Goal: Task Accomplishment & Management: Manage account settings

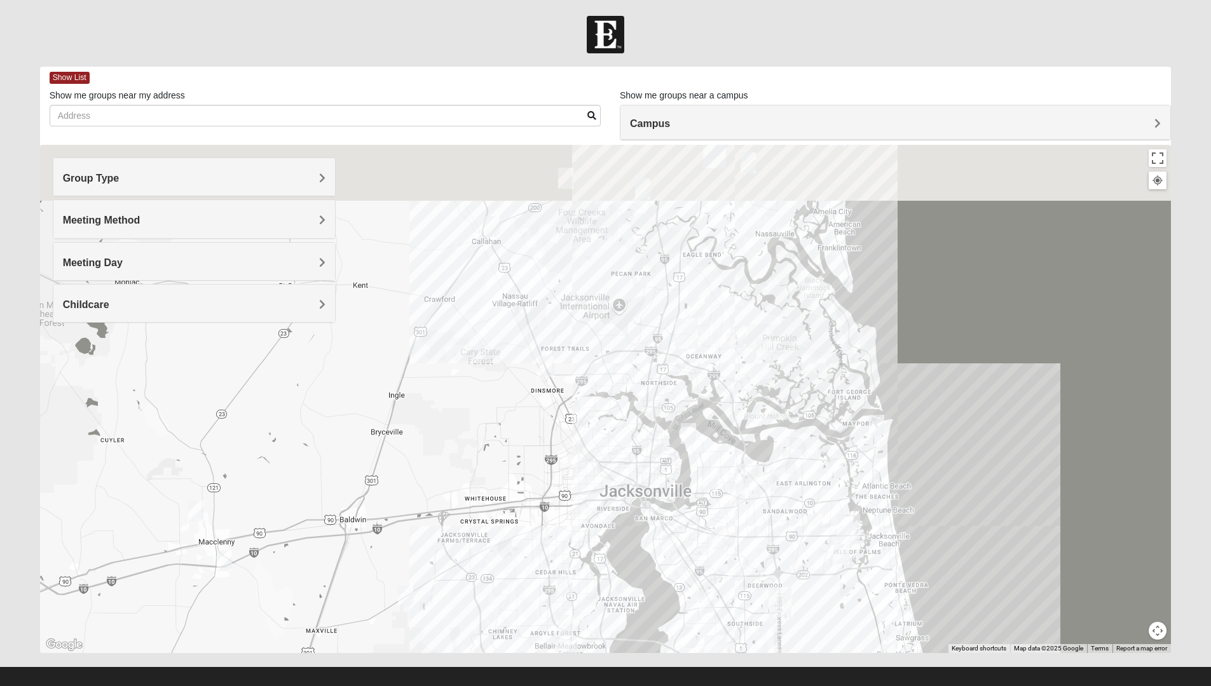
drag, startPoint x: 885, startPoint y: 263, endPoint x: 892, endPoint y: 442, distance: 179.3
click at [892, 442] on div at bounding box center [605, 399] width 1131 height 508
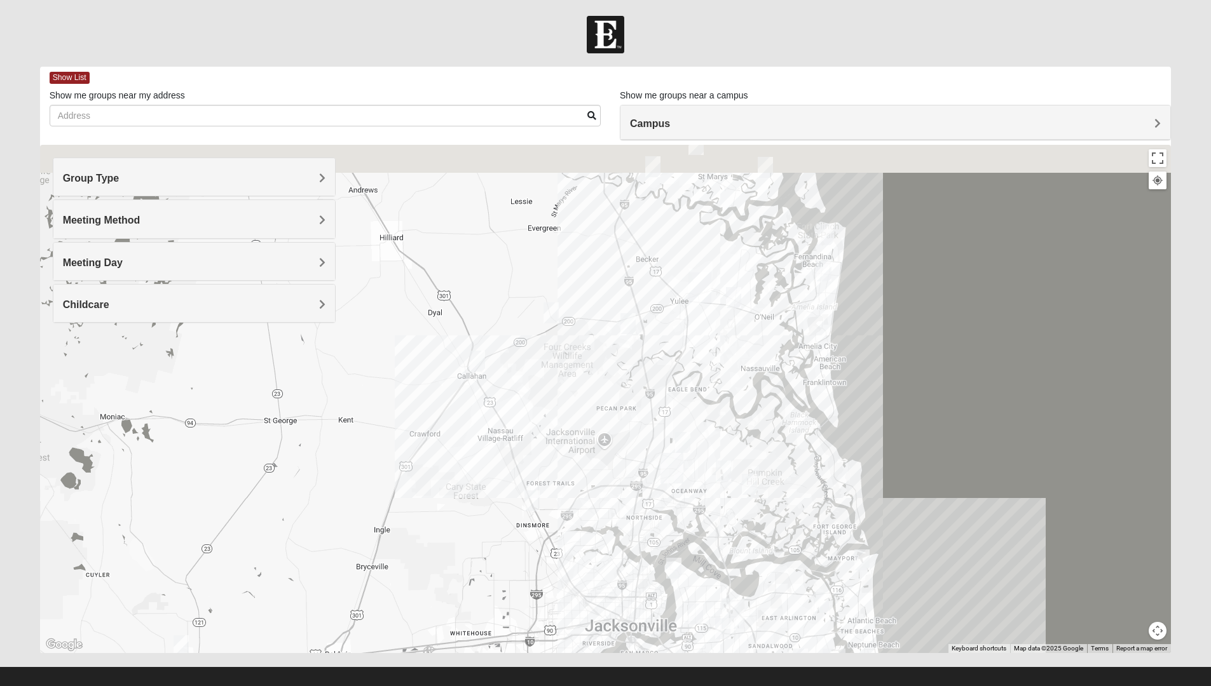
drag, startPoint x: 892, startPoint y: 268, endPoint x: 879, endPoint y: 388, distance: 120.8
click at [879, 388] on div at bounding box center [605, 399] width 1131 height 508
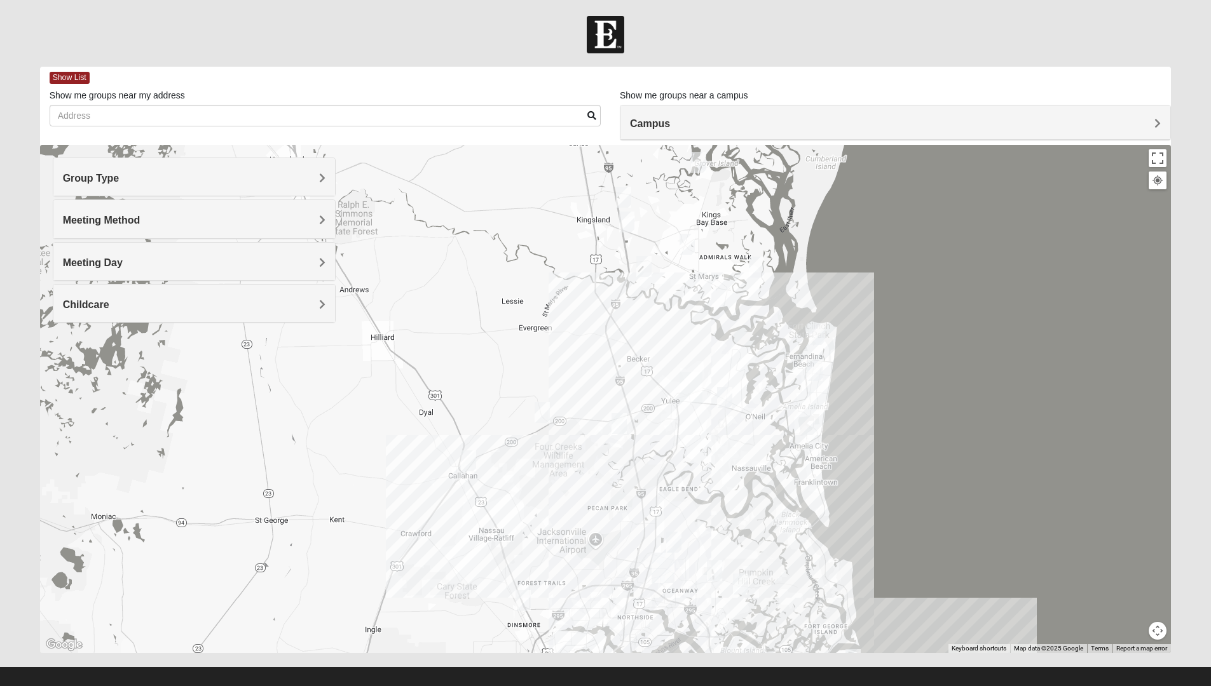
drag, startPoint x: 866, startPoint y: 296, endPoint x: 851, endPoint y: 432, distance: 136.8
click at [851, 432] on div at bounding box center [605, 399] width 1131 height 508
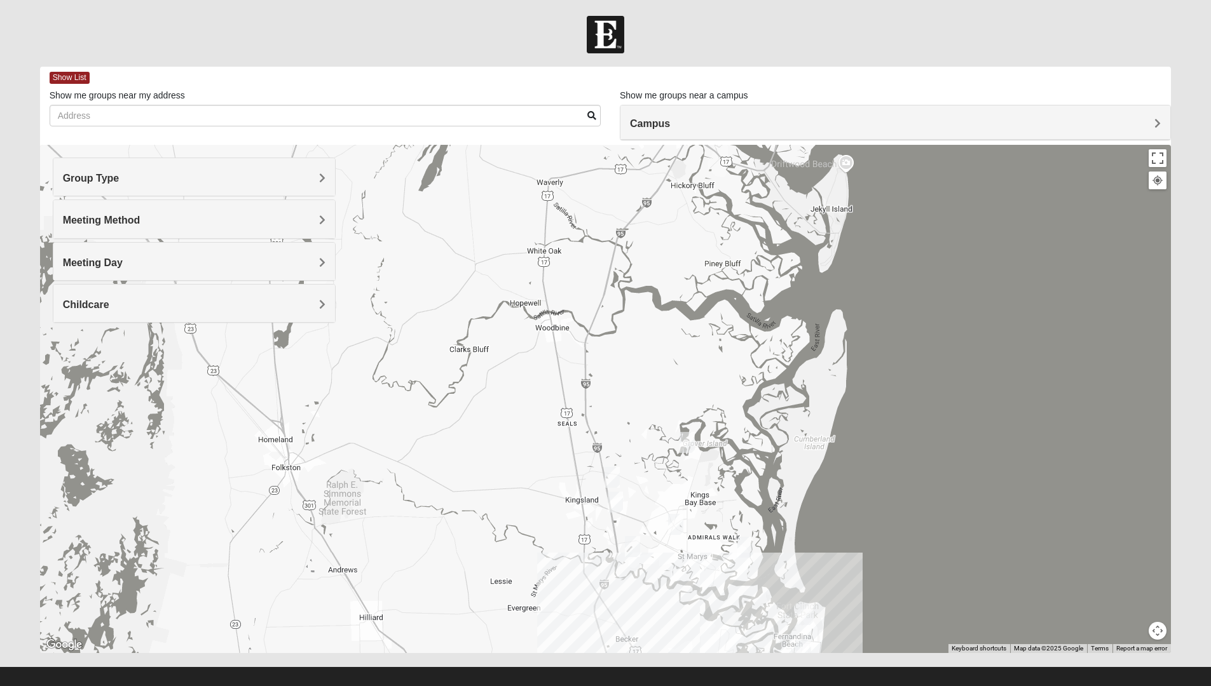
drag, startPoint x: 726, startPoint y: 338, endPoint x: 719, endPoint y: 564, distance: 226.3
click at [719, 564] on div at bounding box center [605, 399] width 1131 height 508
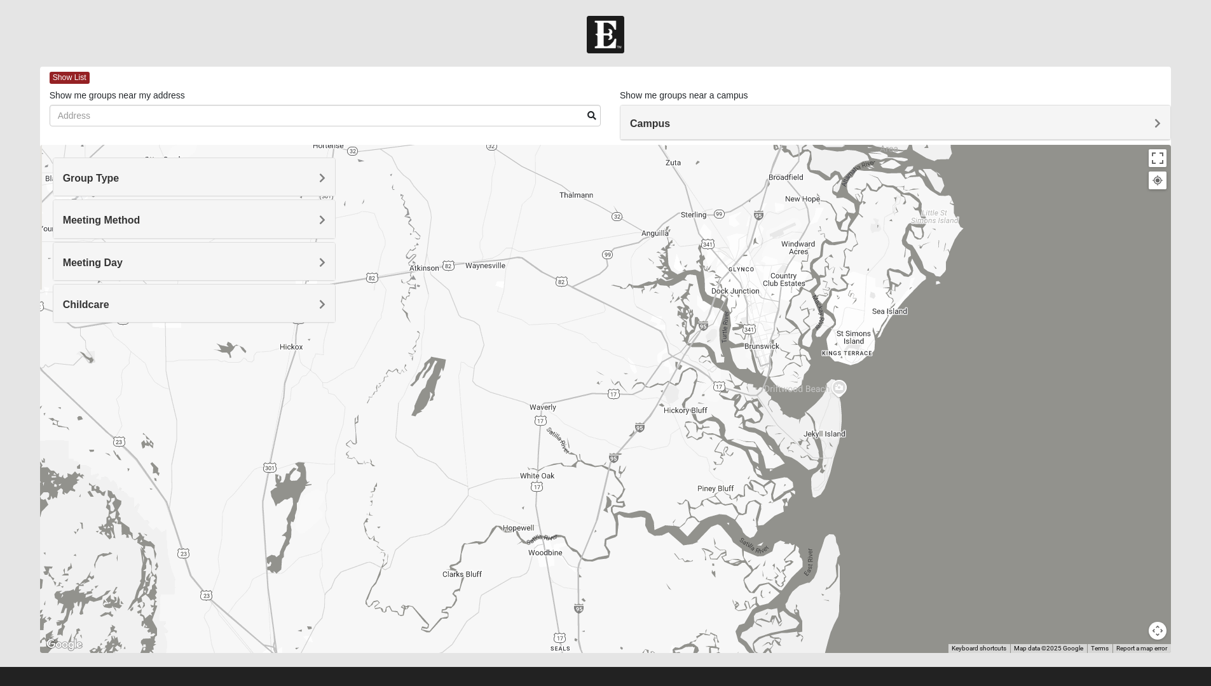
drag, startPoint x: 709, startPoint y: 371, endPoint x: 704, endPoint y: 593, distance: 222.5
click at [704, 593] on div at bounding box center [605, 399] width 1131 height 508
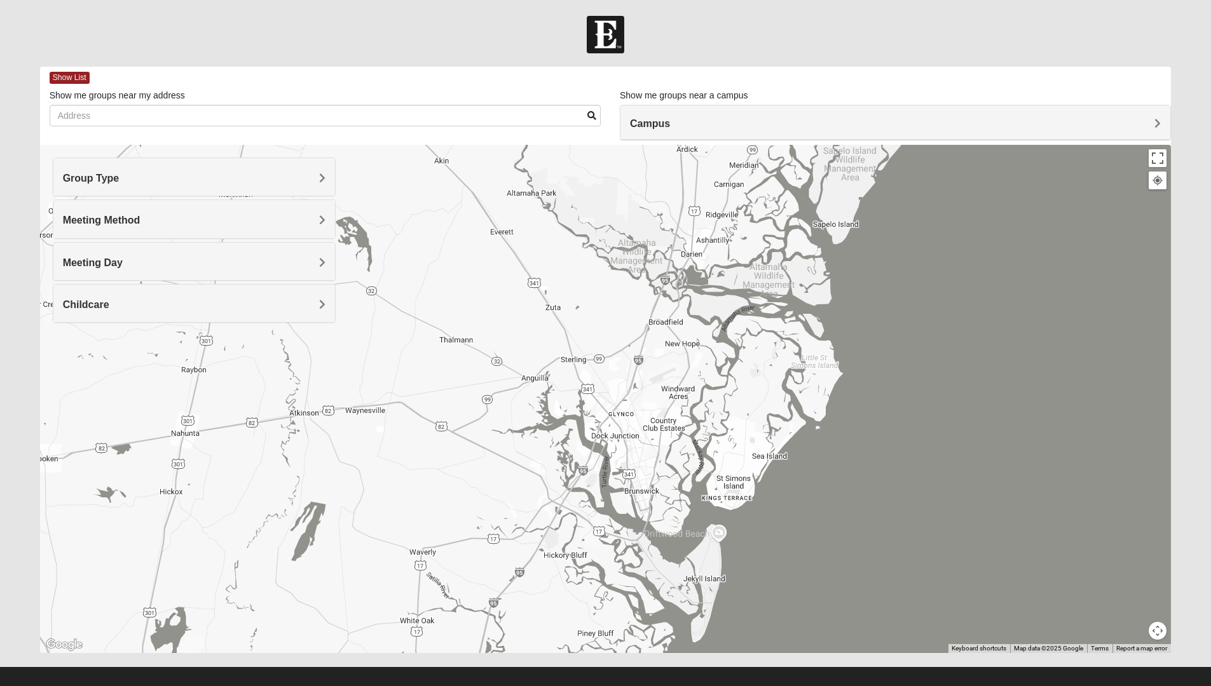
drag, startPoint x: 724, startPoint y: 346, endPoint x: 597, endPoint y: 491, distance: 191.8
click at [597, 491] on div at bounding box center [605, 399] width 1131 height 508
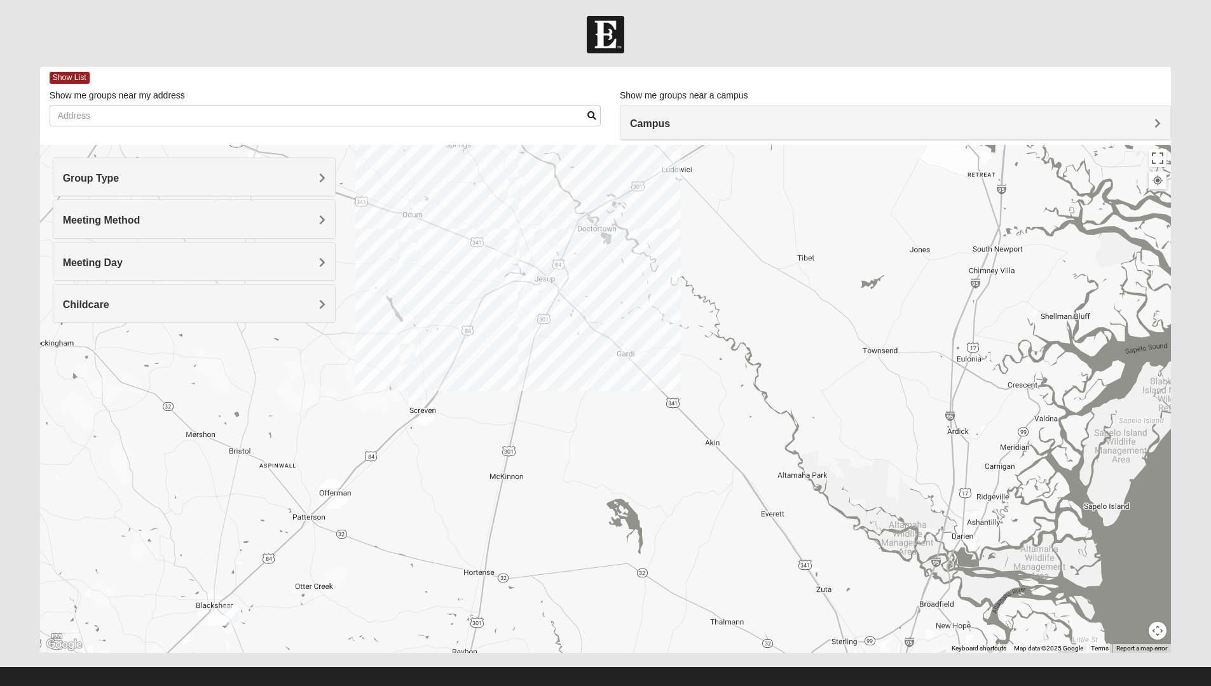
drag, startPoint x: 452, startPoint y: 407, endPoint x: 726, endPoint y: 670, distance: 380.2
click at [728, 686] on form "Log In Find A Group Error Show List Loading Groups" at bounding box center [605, 358] width 1211 height 684
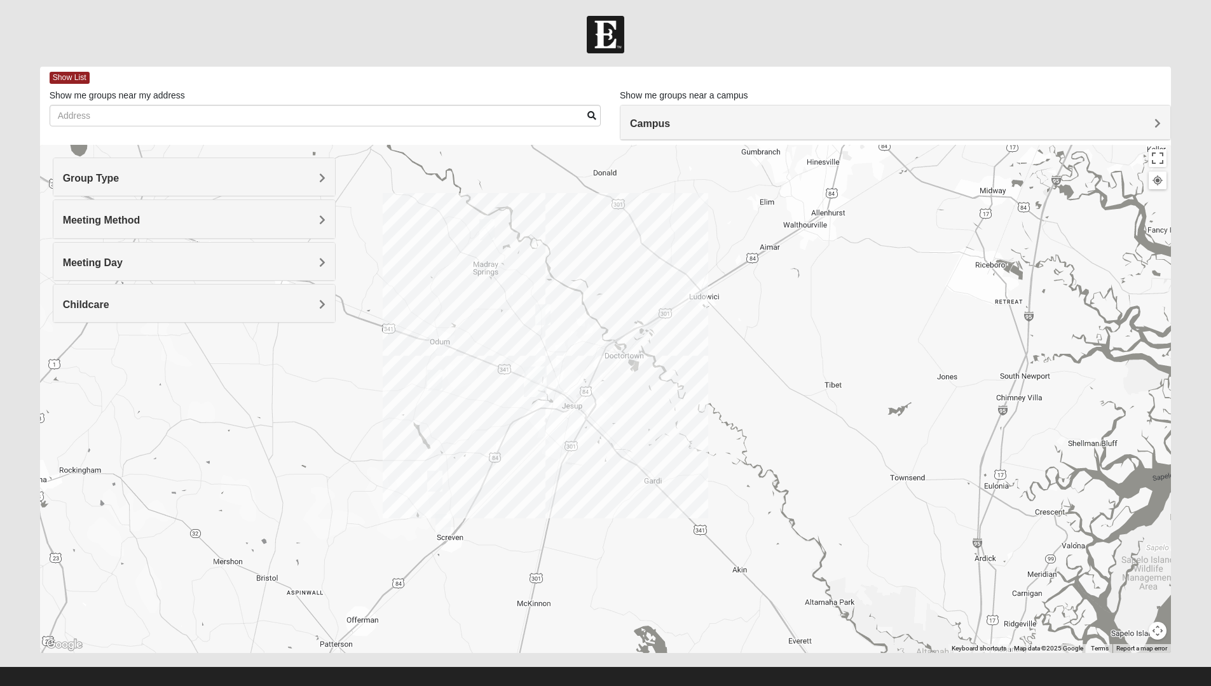
drag, startPoint x: 600, startPoint y: 330, endPoint x: 627, endPoint y: 459, distance: 131.2
click at [627, 459] on div at bounding box center [605, 399] width 1131 height 508
click at [545, 311] on img "Mens Rush 31545" at bounding box center [542, 314] width 15 height 21
click at [535, 374] on img "Jesup" at bounding box center [535, 382] width 23 height 31
click at [567, 408] on div "Jesup 495 Hinson Mosley Rd Jesup, GA 31545-6944" at bounding box center [605, 399] width 1131 height 508
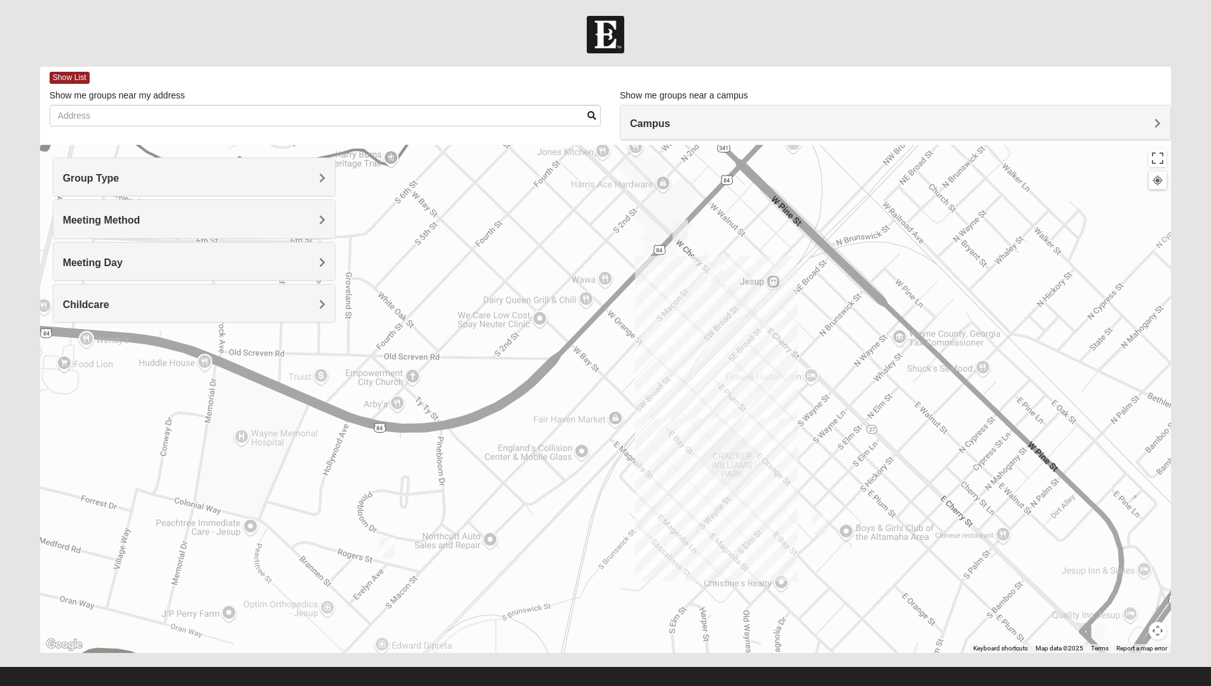
click at [681, 226] on img "Mens Davis/Stossmeister 31545" at bounding box center [679, 230] width 15 height 21
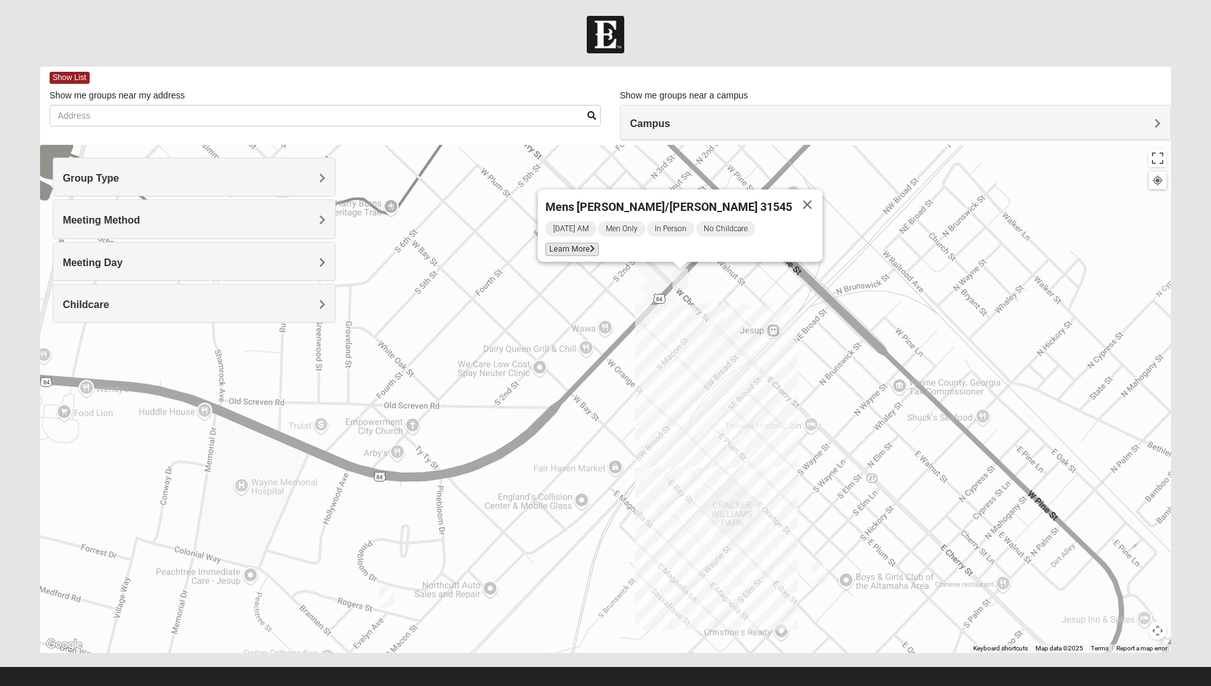
click at [599, 243] on span "Learn More" at bounding box center [571, 249] width 53 height 13
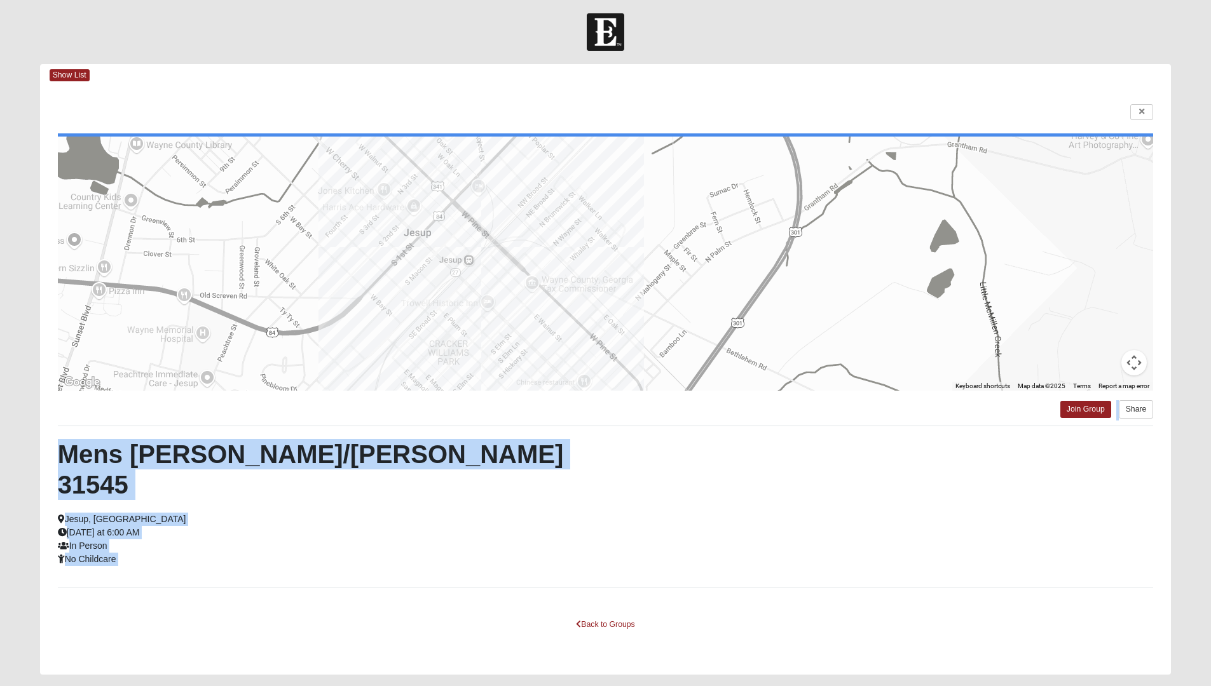
drag, startPoint x: 869, startPoint y: 543, endPoint x: 854, endPoint y: 419, distance: 124.8
click at [855, 419] on div "← Move left → Move right ↑ Move up ↓ Move down + Zoom in - Zoom out Home Jump l…" at bounding box center [605, 380] width 1131 height 588
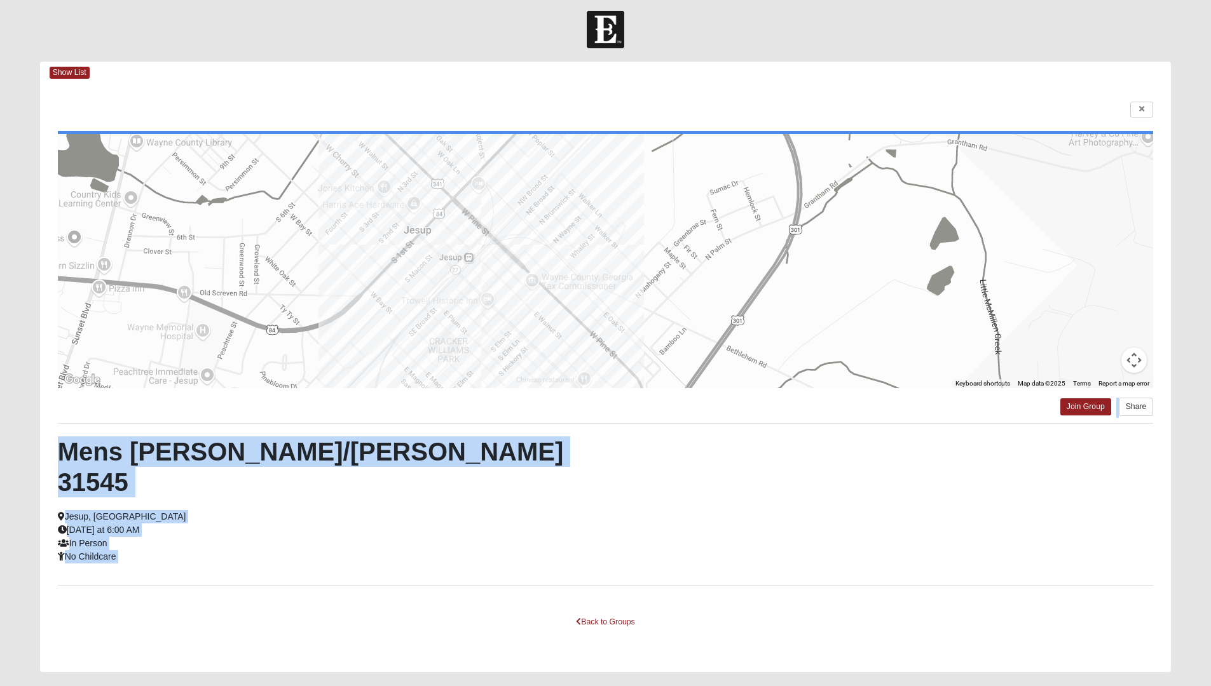
scroll to position [7, 0]
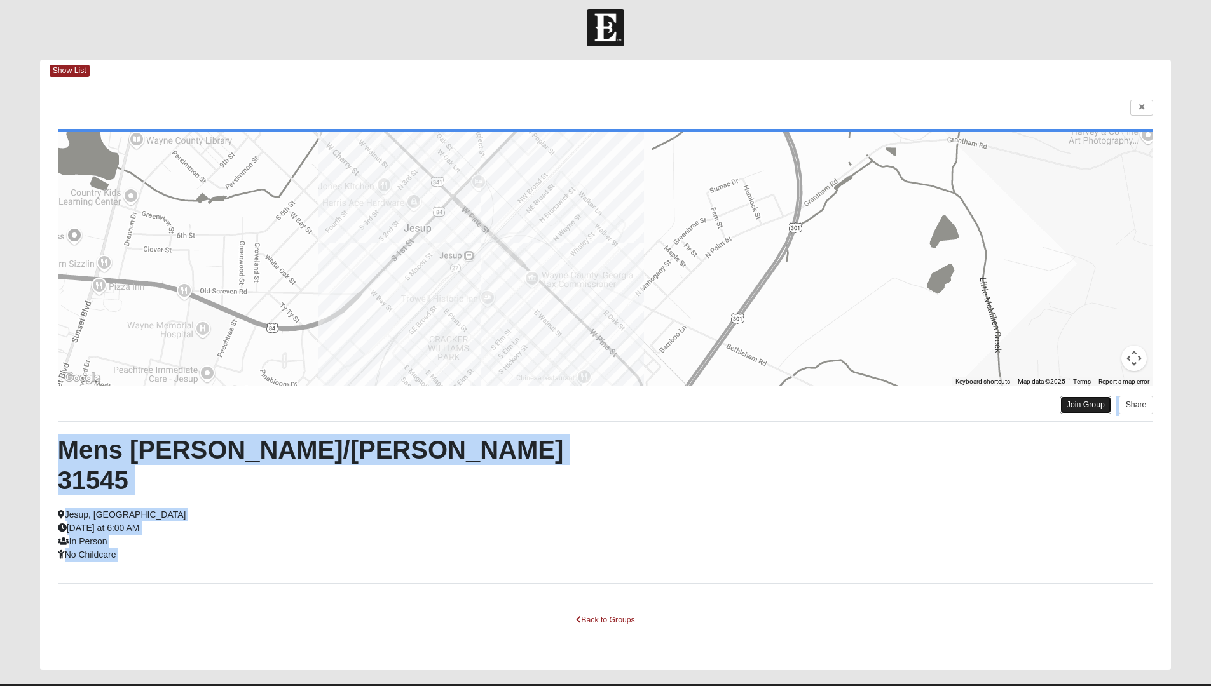
click at [1075, 409] on link "Join Group" at bounding box center [1085, 405] width 51 height 17
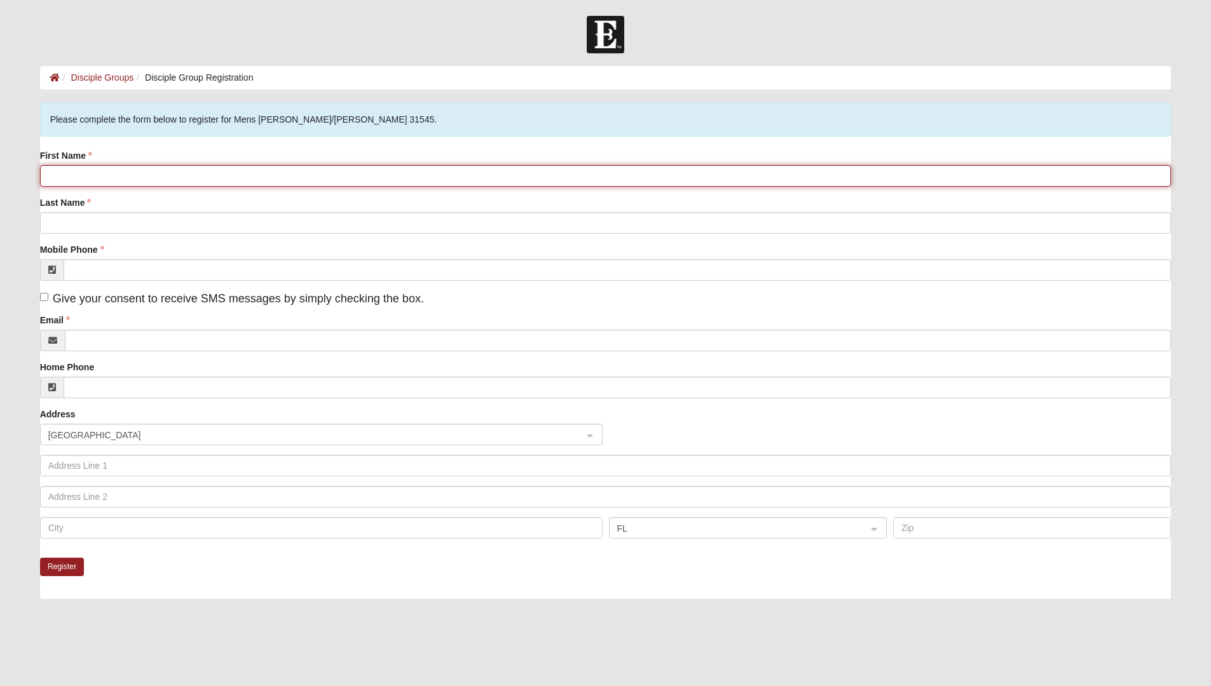
click at [104, 179] on input "First Name" at bounding box center [605, 176] width 1131 height 22
type input "Colon"
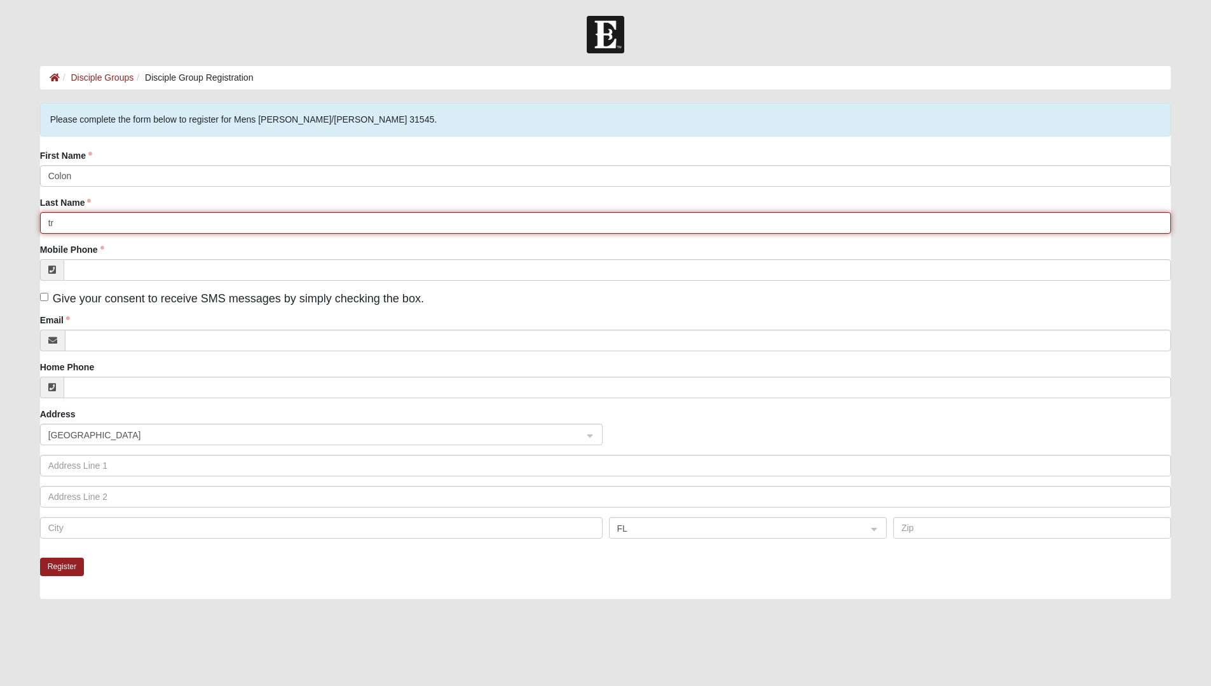
type input "t"
type input "Thorpe"
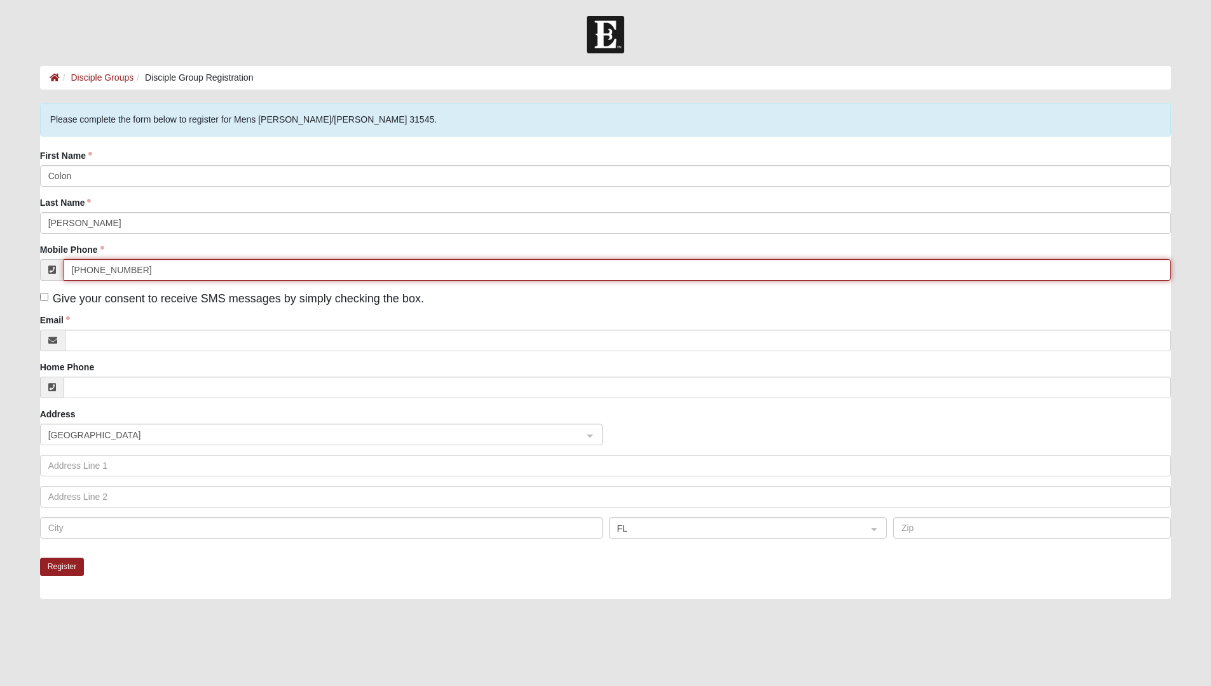
type input "(912) 294-2249"
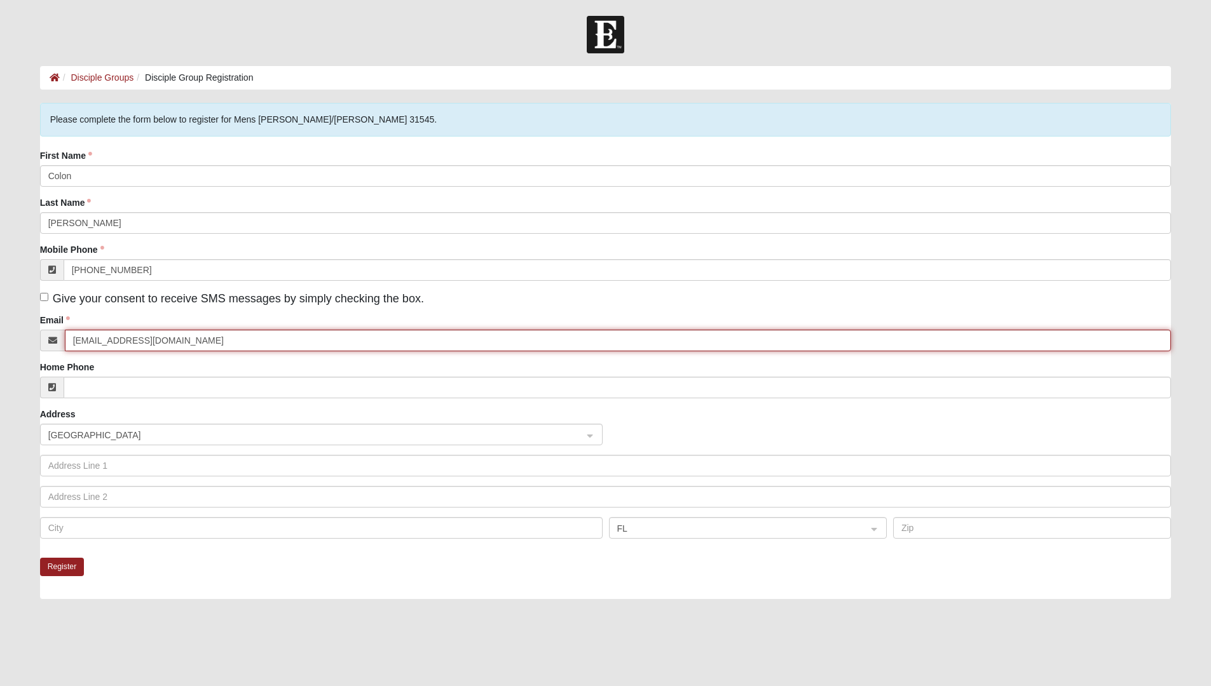
type input "[EMAIL_ADDRESS][DOMAIN_NAME]"
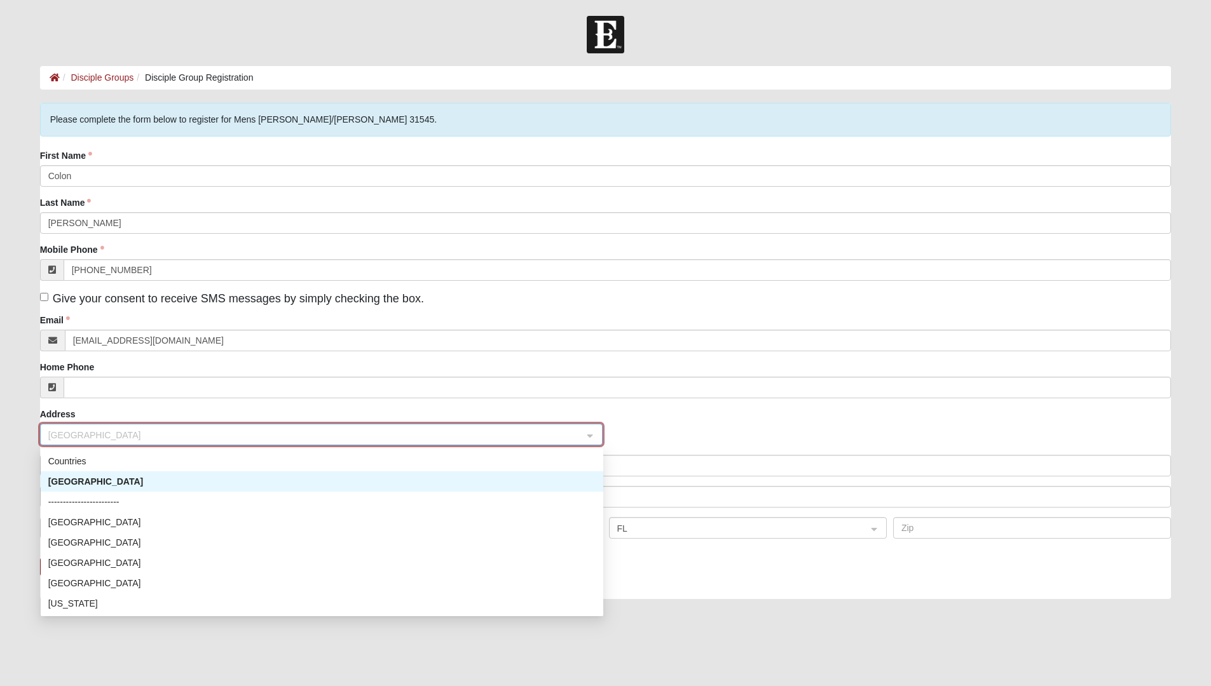
click at [123, 477] on div "United States" at bounding box center [321, 482] width 547 height 14
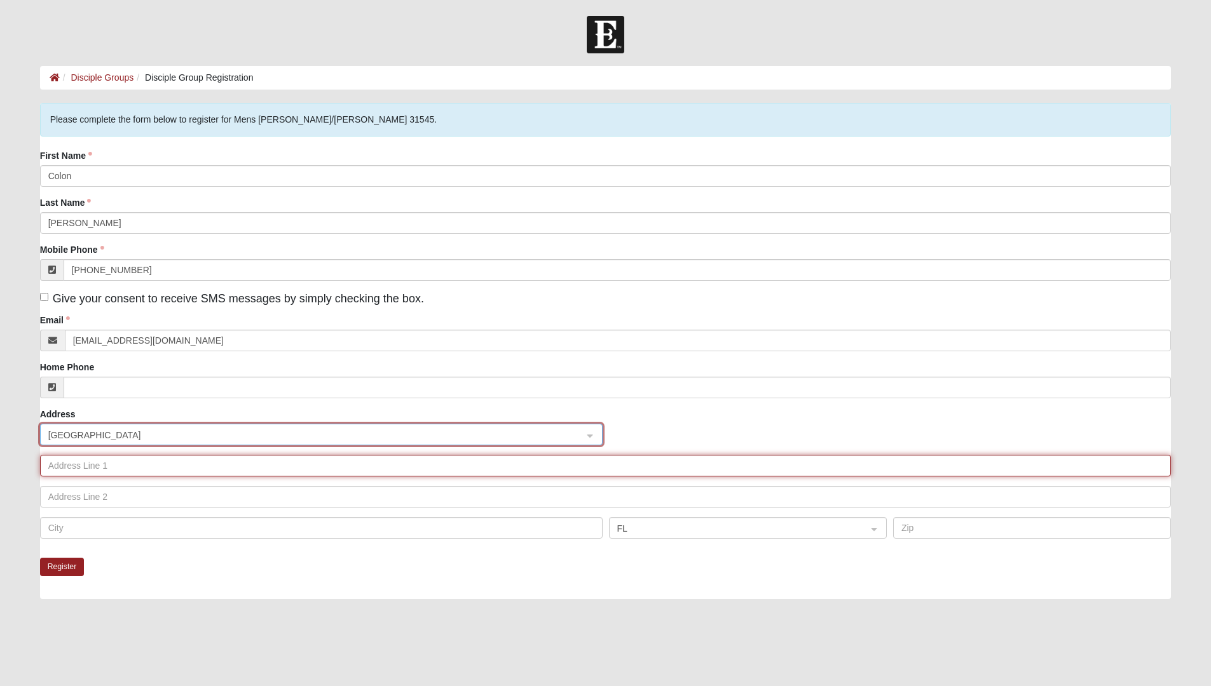
click at [125, 463] on input "text" at bounding box center [605, 466] width 1131 height 22
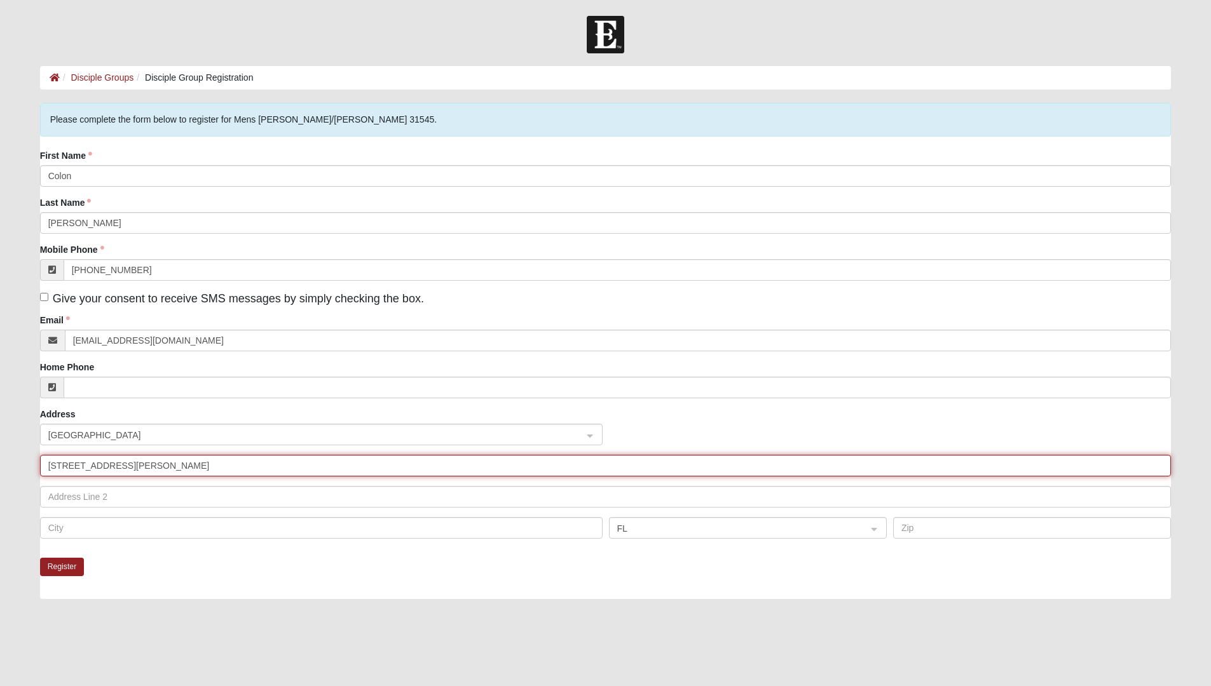
type input "3501 Grantham Road"
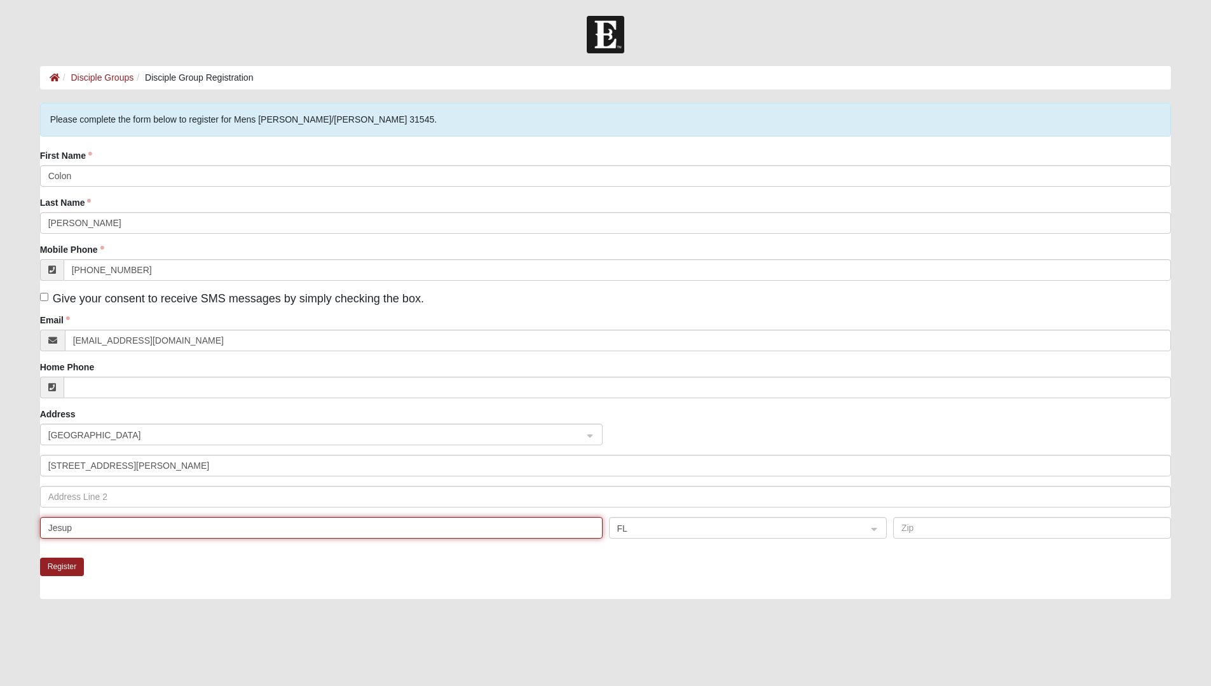
type input "Jesup"
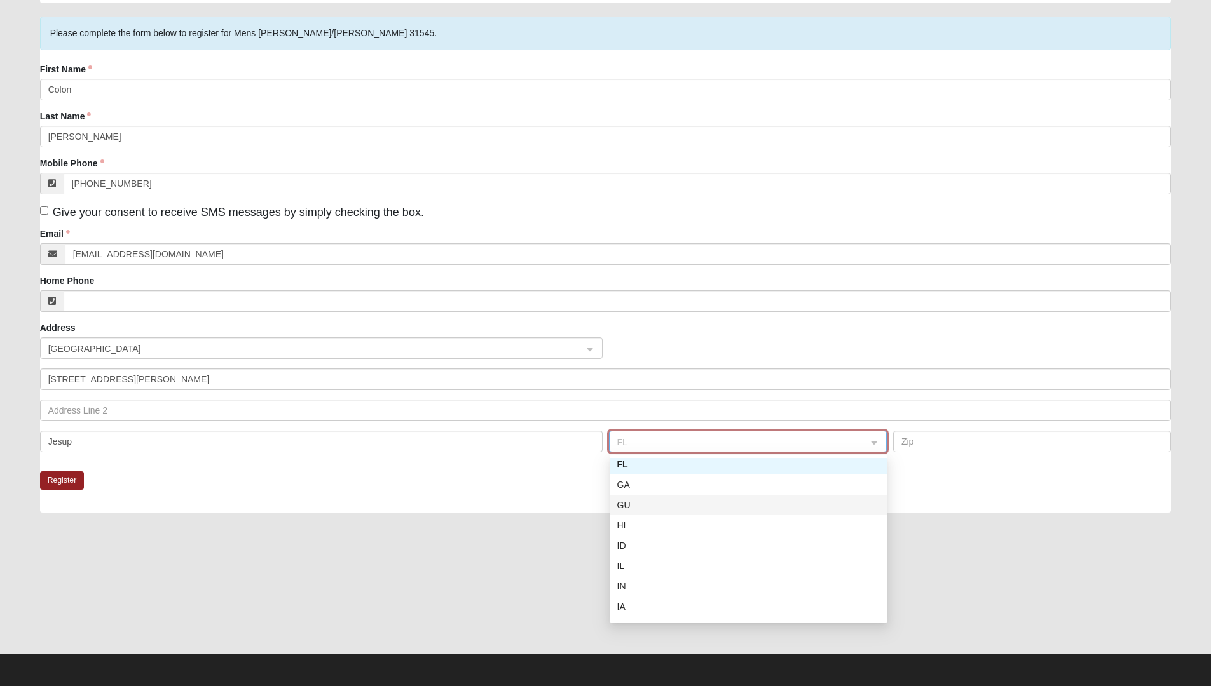
scroll to position [228, 0]
click at [717, 489] on div "GA" at bounding box center [748, 484] width 262 height 14
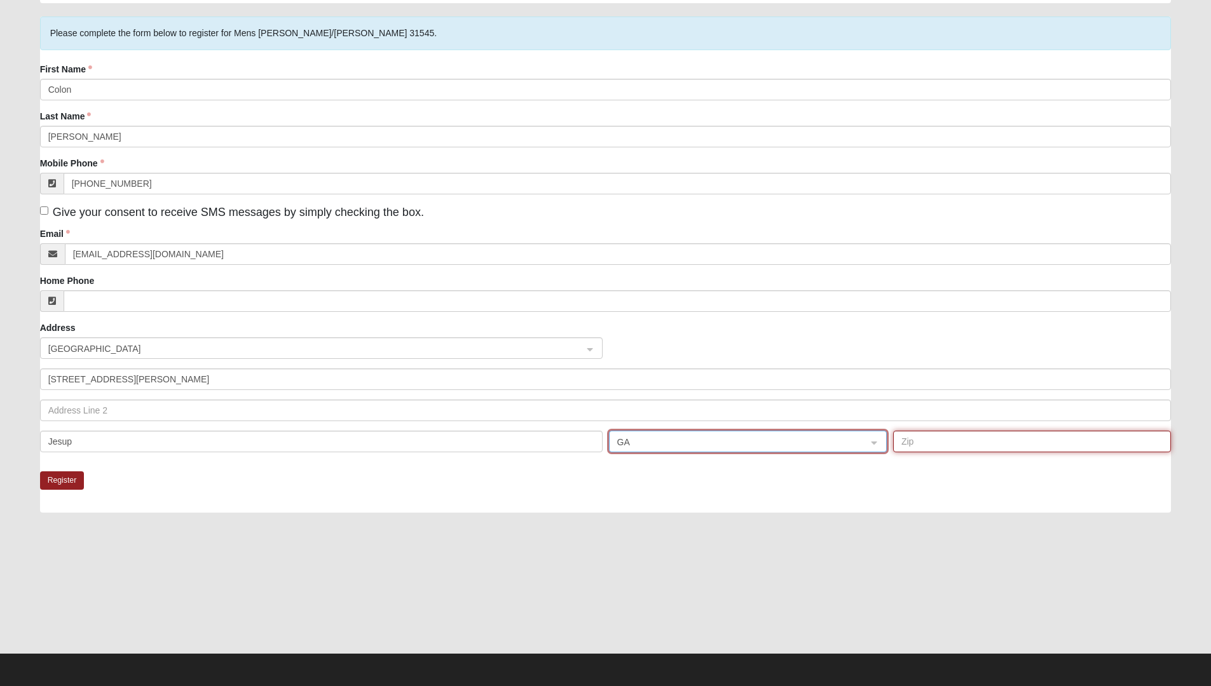
click at [936, 438] on input "text" at bounding box center [1032, 442] width 278 height 22
type input "31546"
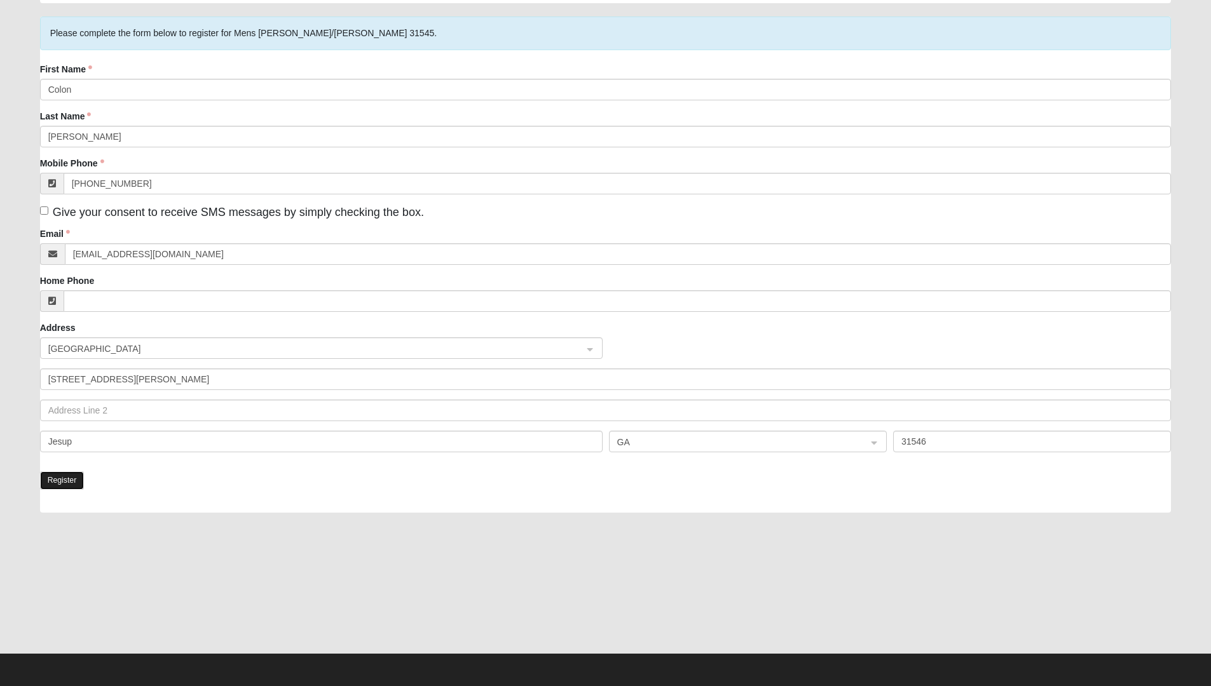
click at [49, 485] on button "Register" at bounding box center [62, 480] width 44 height 18
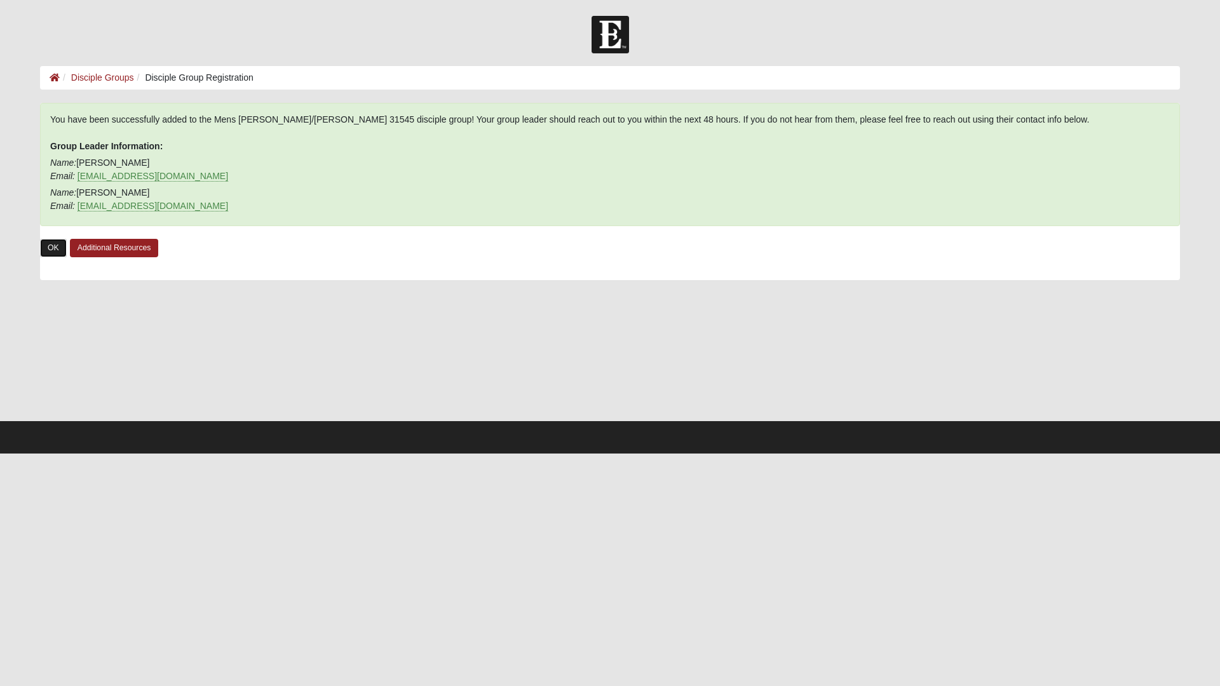
click at [61, 240] on link "OK" at bounding box center [53, 248] width 27 height 18
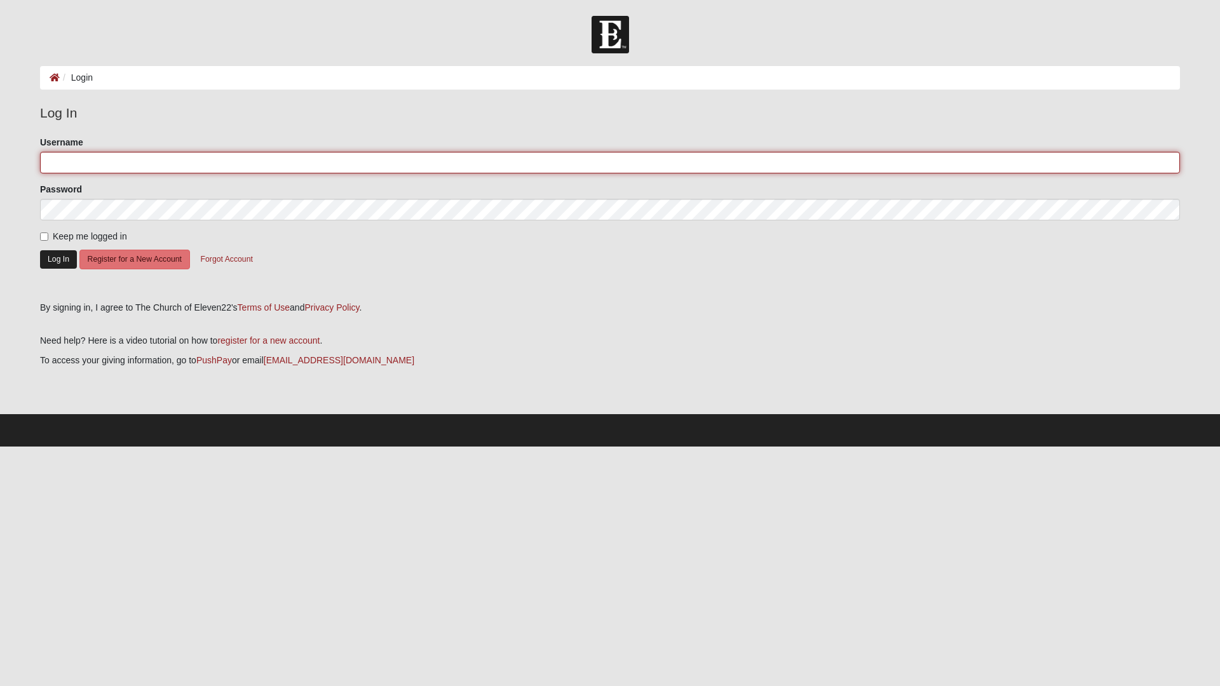
type input "Brantdavis"
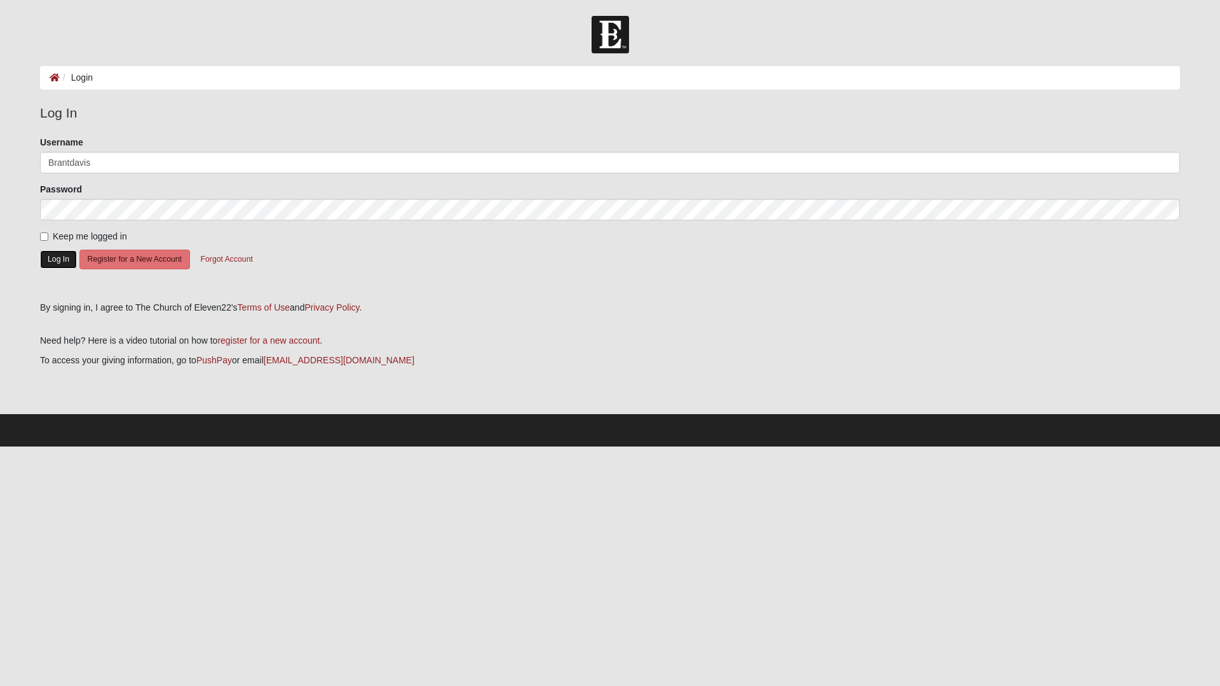
click at [68, 259] on button "Log In" at bounding box center [58, 259] width 37 height 18
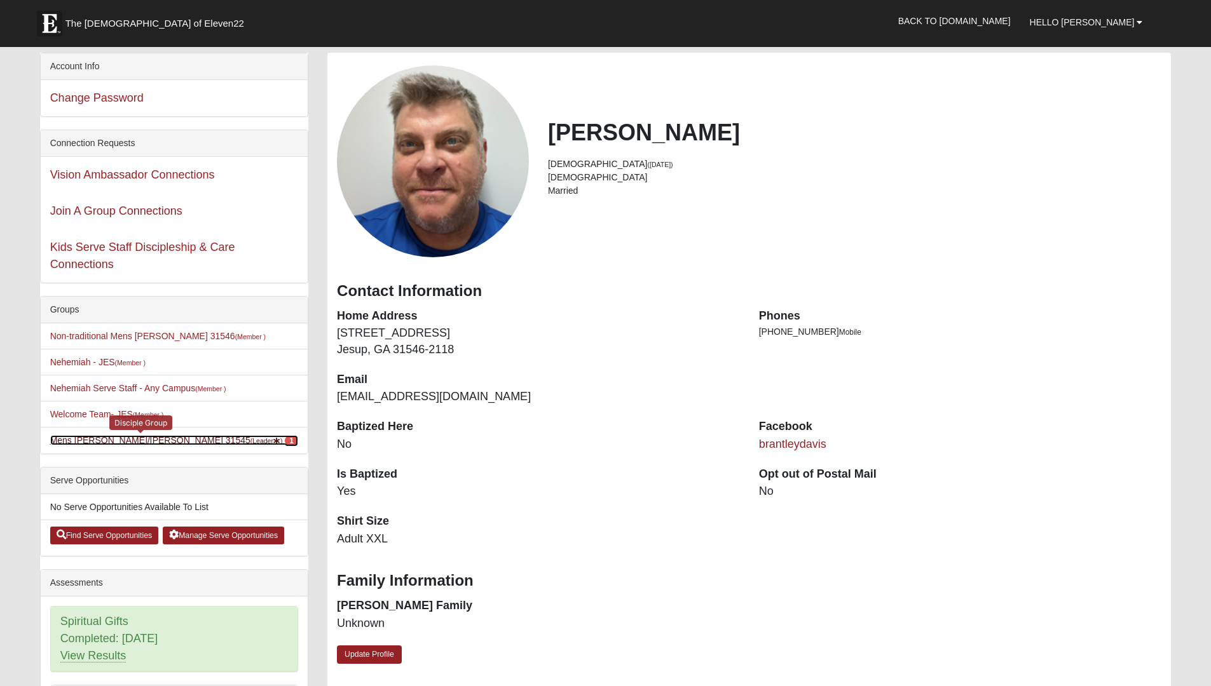
click at [140, 442] on link "Mens Davis/Stossmeister 31545 (Leader ) 1" at bounding box center [174, 440] width 248 height 10
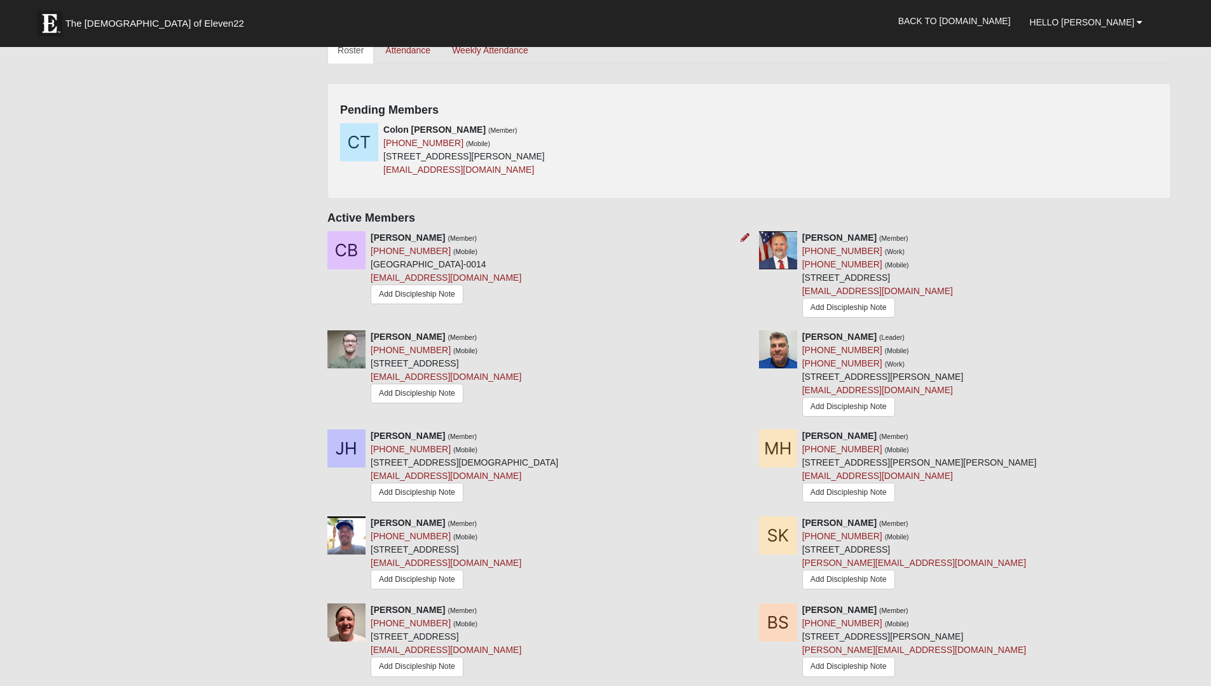
scroll to position [419, 0]
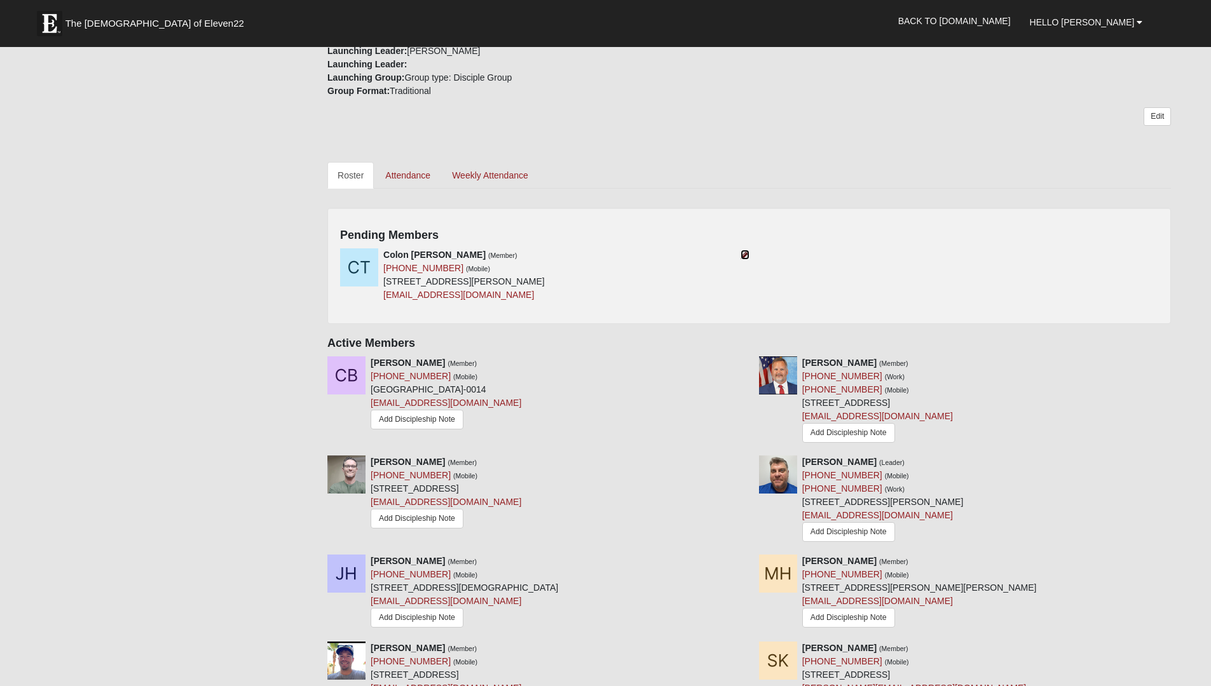
click at [745, 257] on icon at bounding box center [744, 254] width 9 height 9
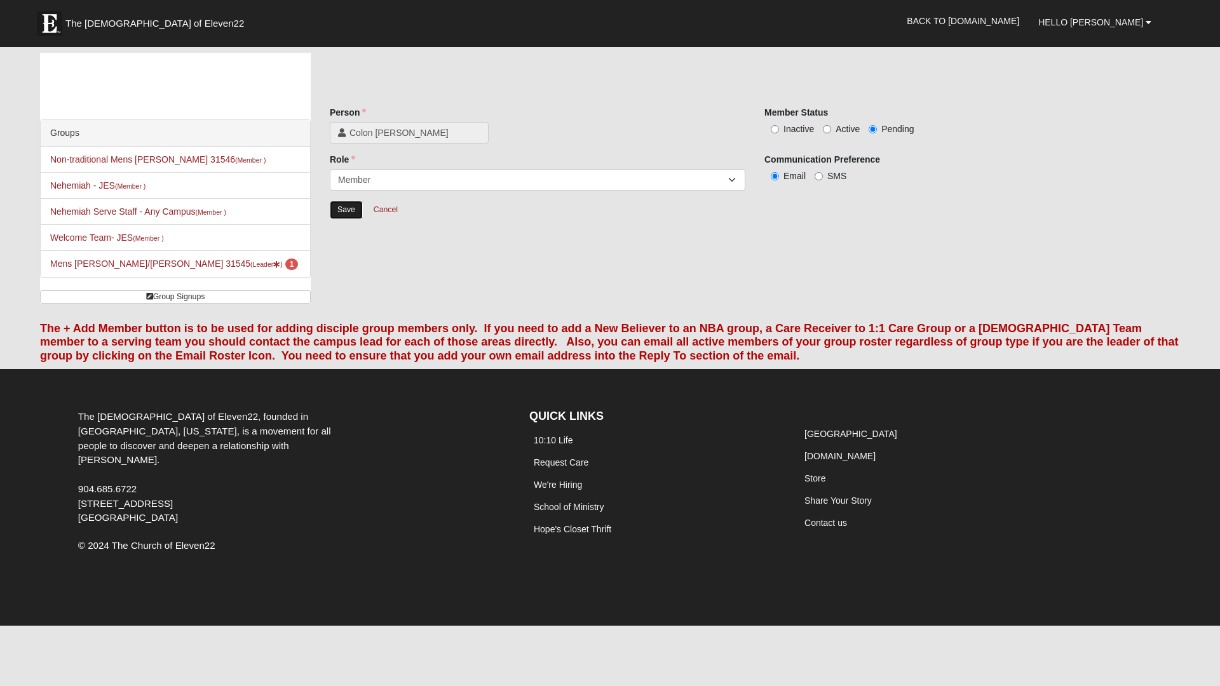
click at [344, 208] on input "Save" at bounding box center [346, 210] width 33 height 18
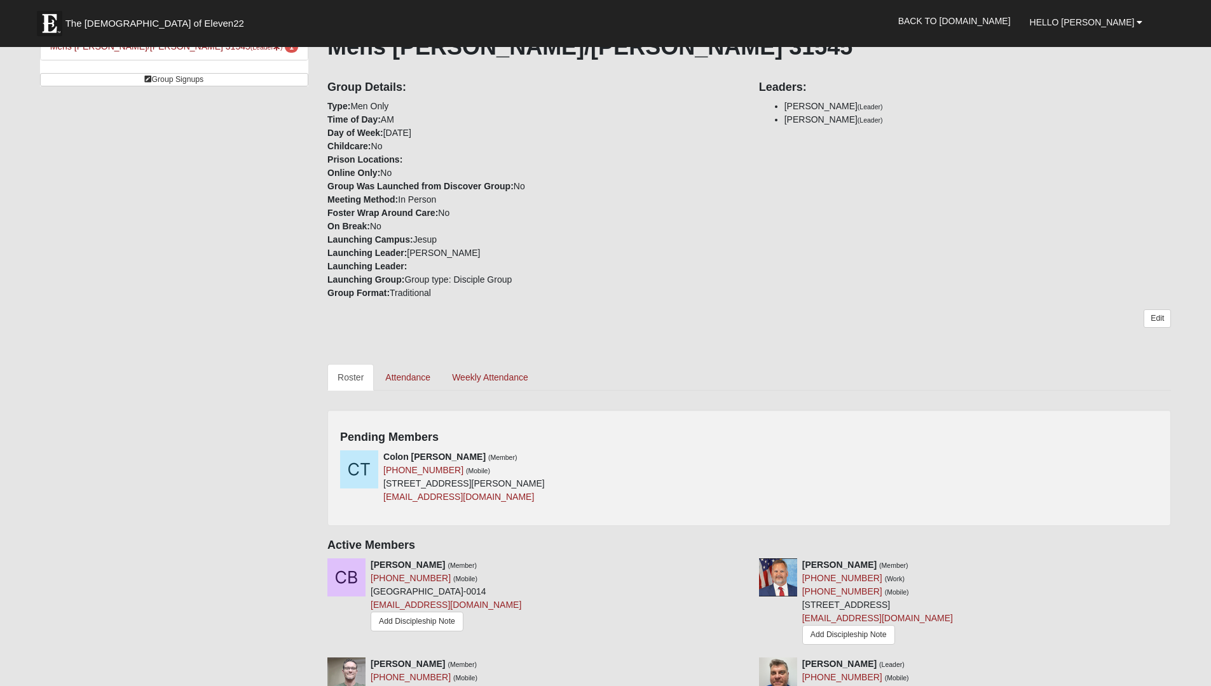
scroll to position [307, 0]
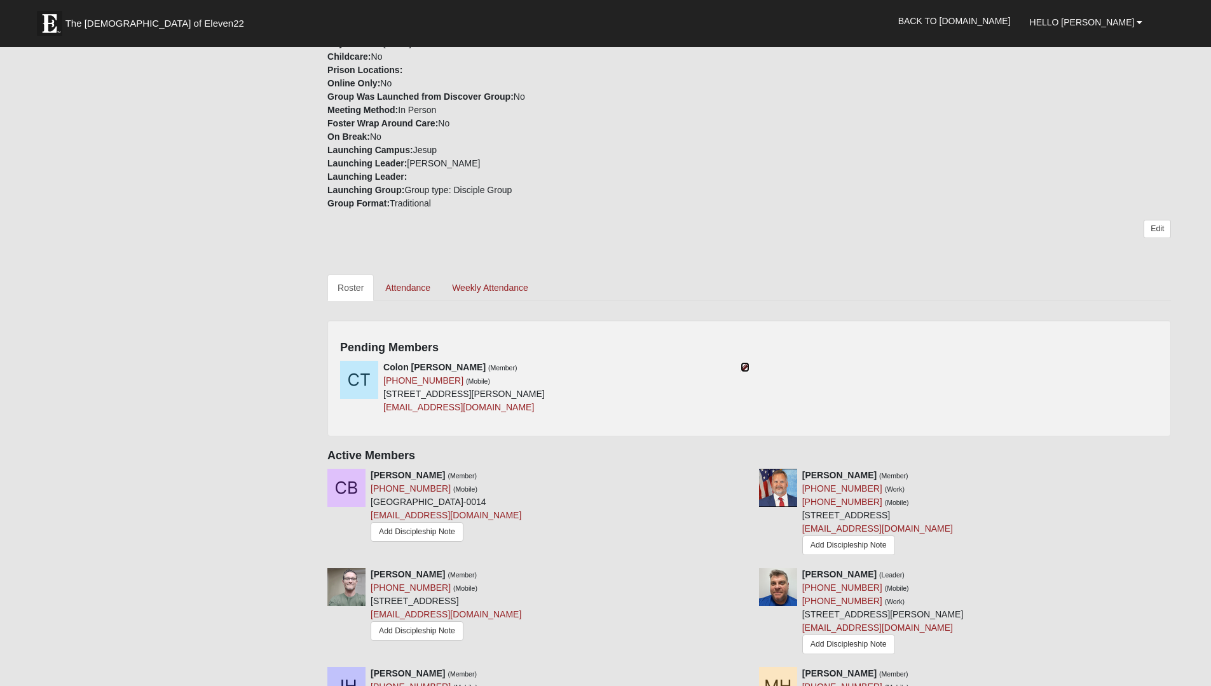
click at [745, 368] on icon at bounding box center [744, 367] width 9 height 9
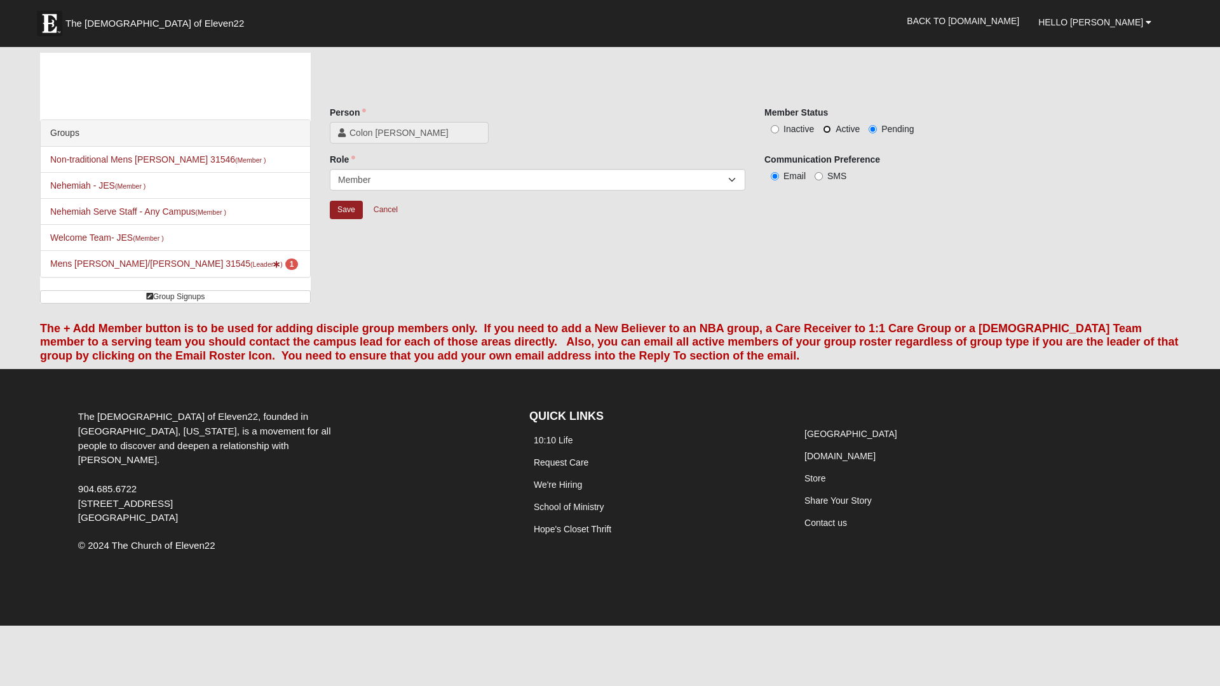
click at [828, 129] on input "Active" at bounding box center [827, 129] width 8 height 8
radio input "true"
click at [346, 209] on input "Save" at bounding box center [346, 210] width 33 height 18
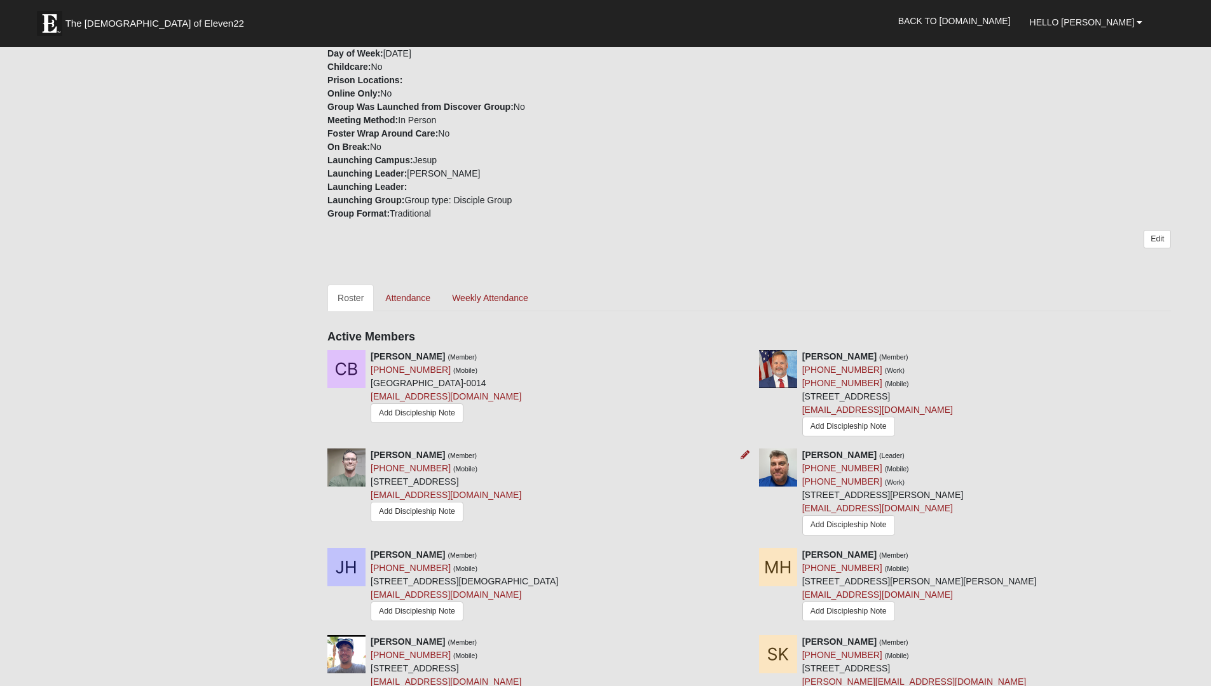
scroll to position [287, 0]
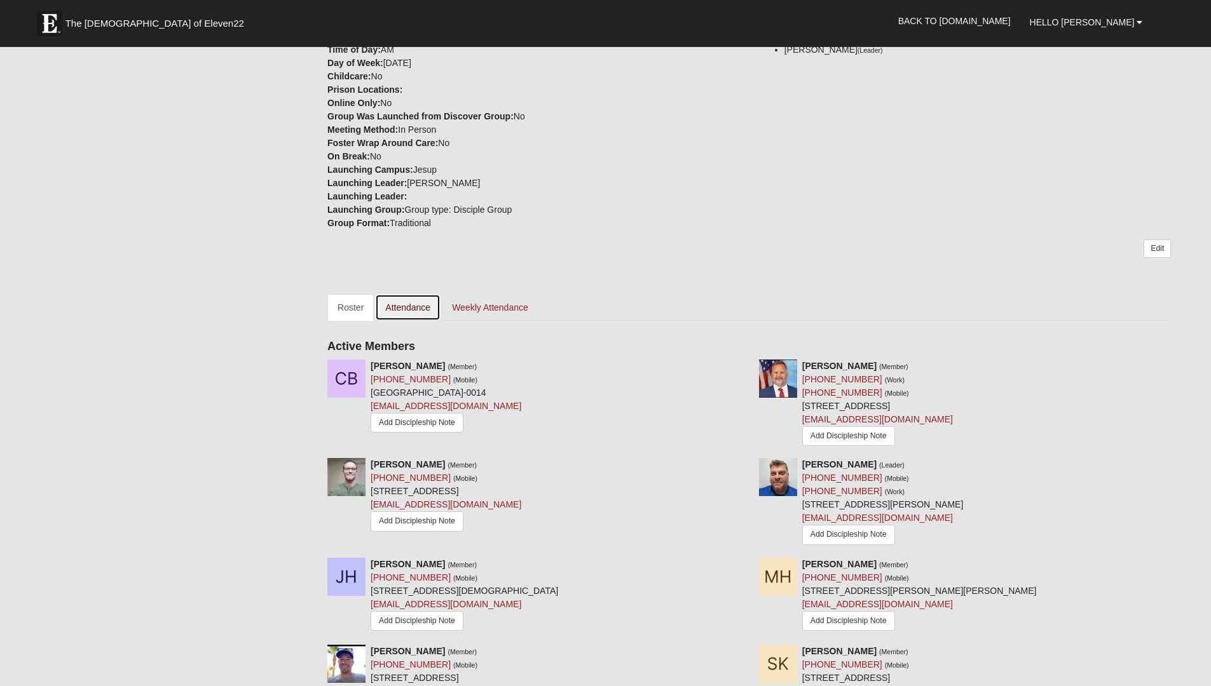
click at [404, 308] on link "Attendance" at bounding box center [407, 307] width 65 height 27
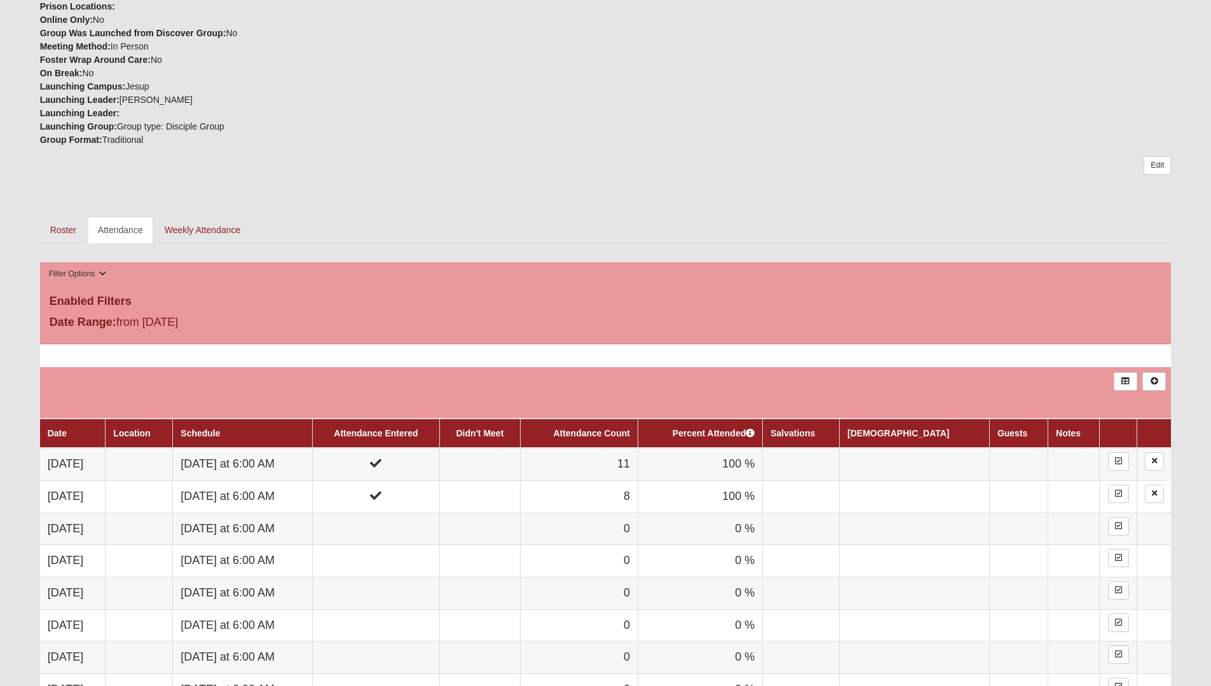
scroll to position [386, 0]
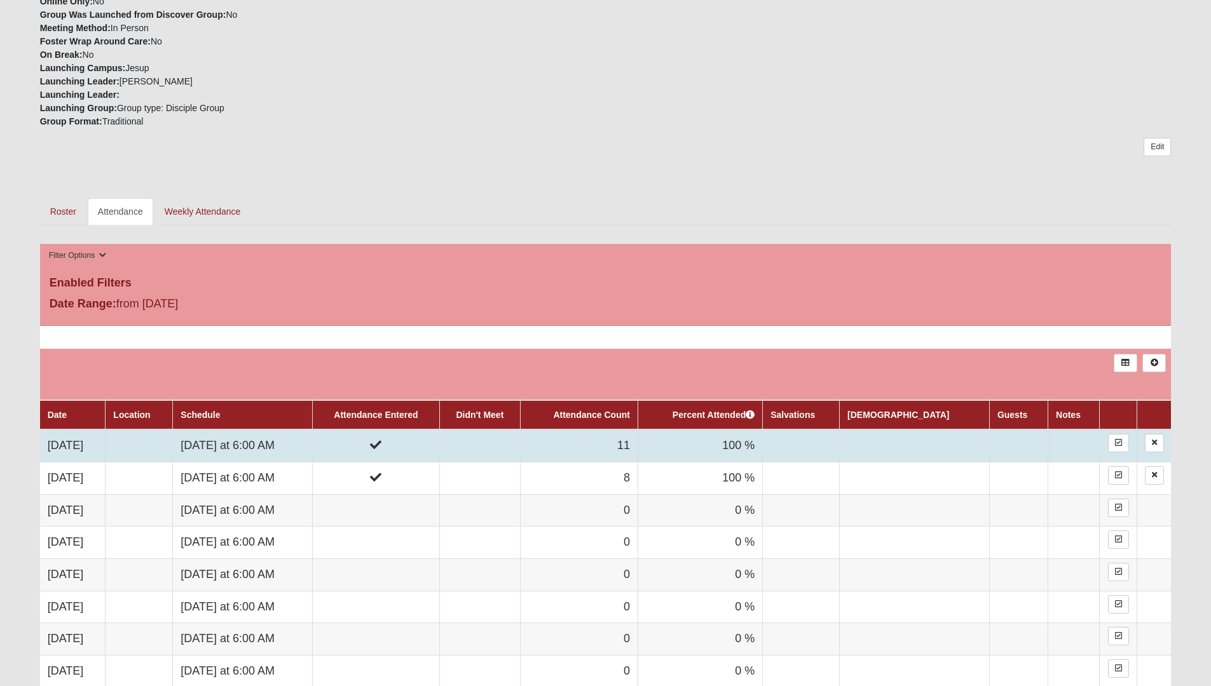
click at [381, 442] on icon at bounding box center [375, 444] width 11 height 11
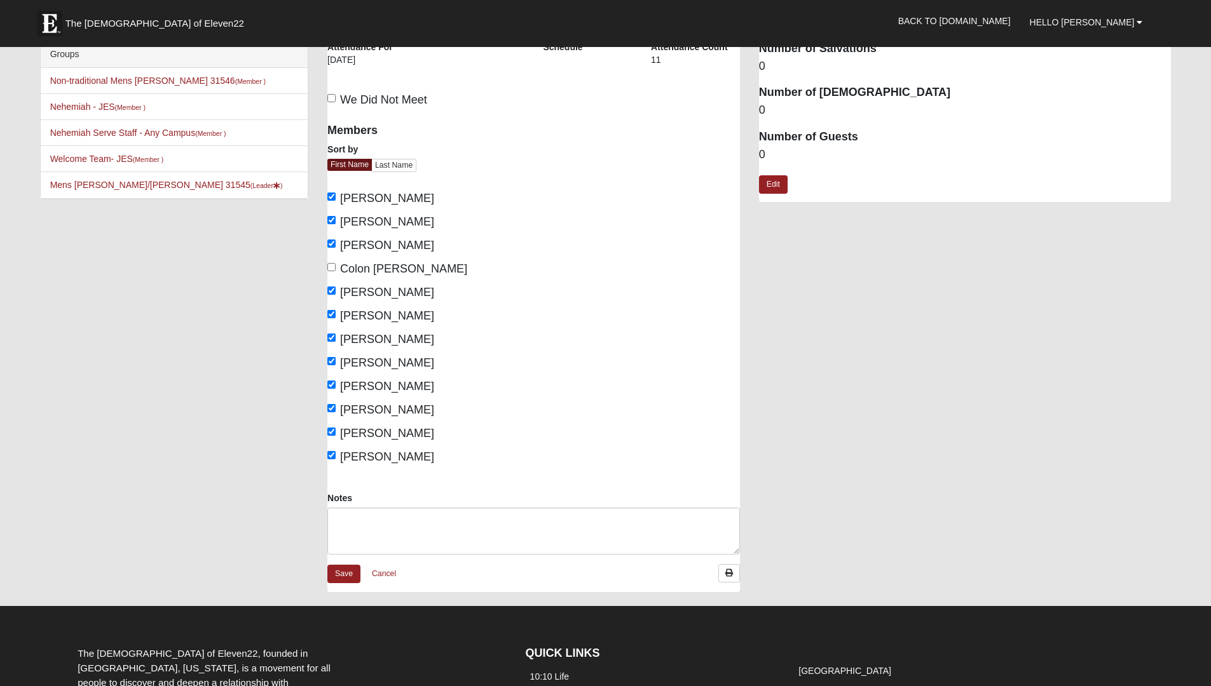
scroll to position [13, 0]
click at [332, 266] on input "Colon [PERSON_NAME]" at bounding box center [331, 266] width 8 height 8
checkbox input "true"
click at [335, 454] on input "[PERSON_NAME]" at bounding box center [331, 455] width 8 height 8
checkbox input "false"
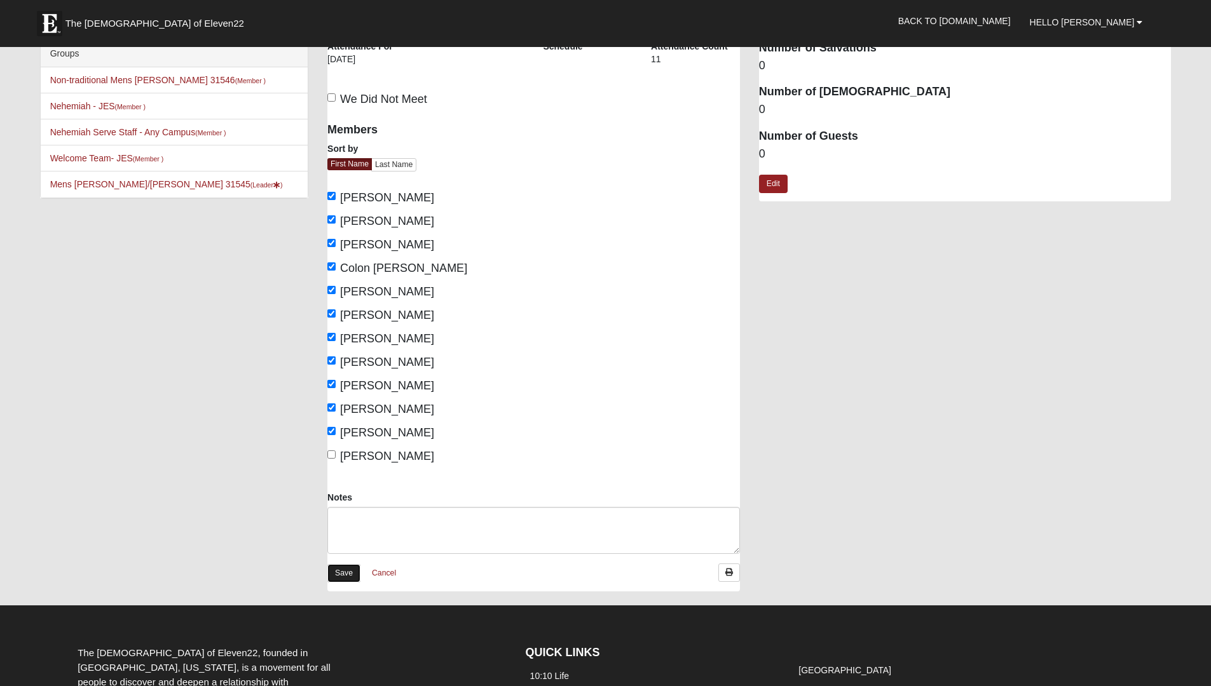
click at [341, 573] on link "Save" at bounding box center [343, 573] width 33 height 18
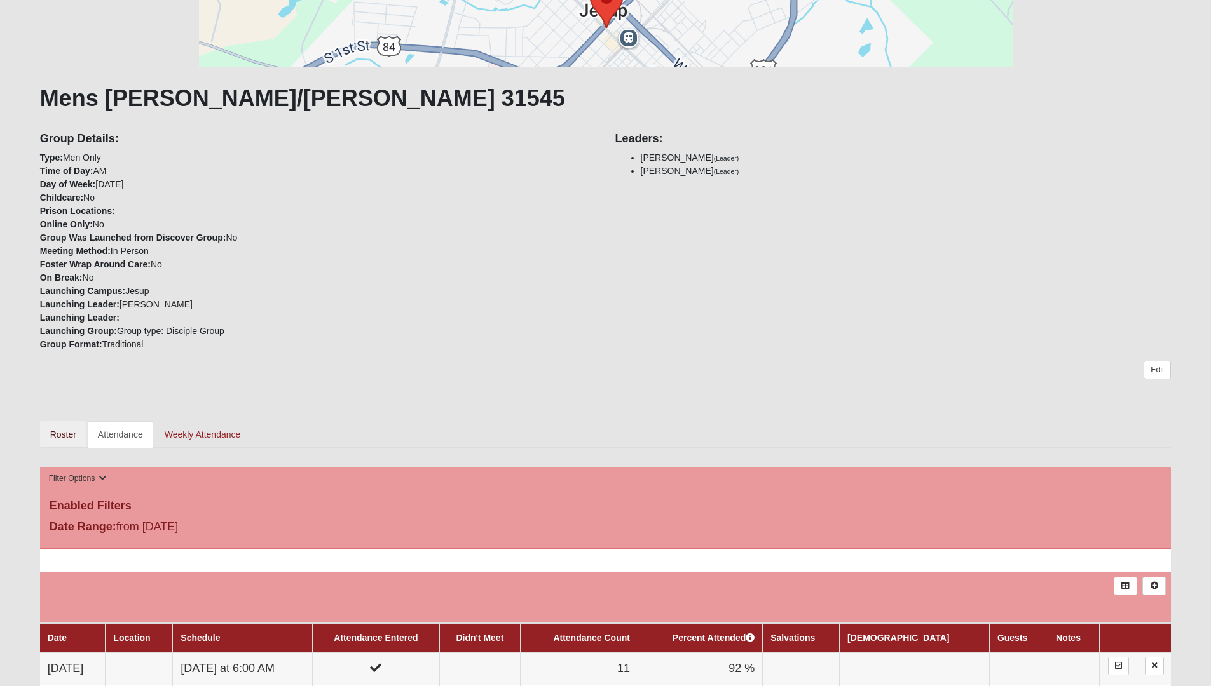
scroll to position [165, 0]
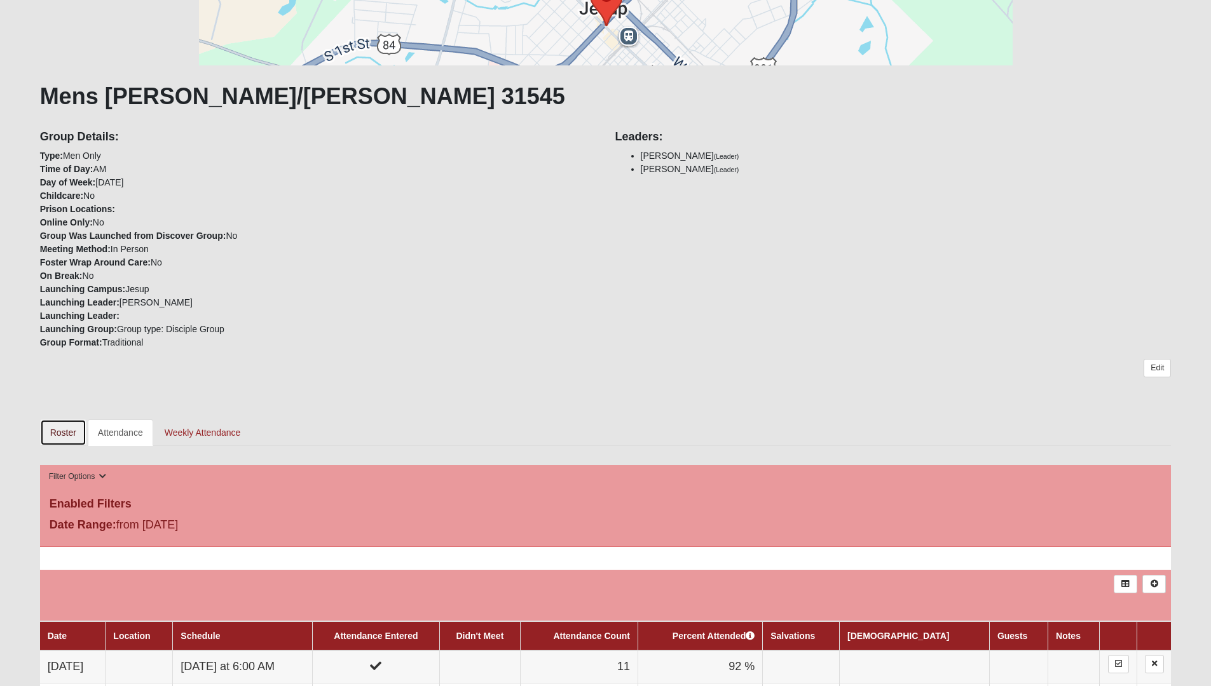
click at [62, 431] on link "Roster" at bounding box center [63, 432] width 46 height 27
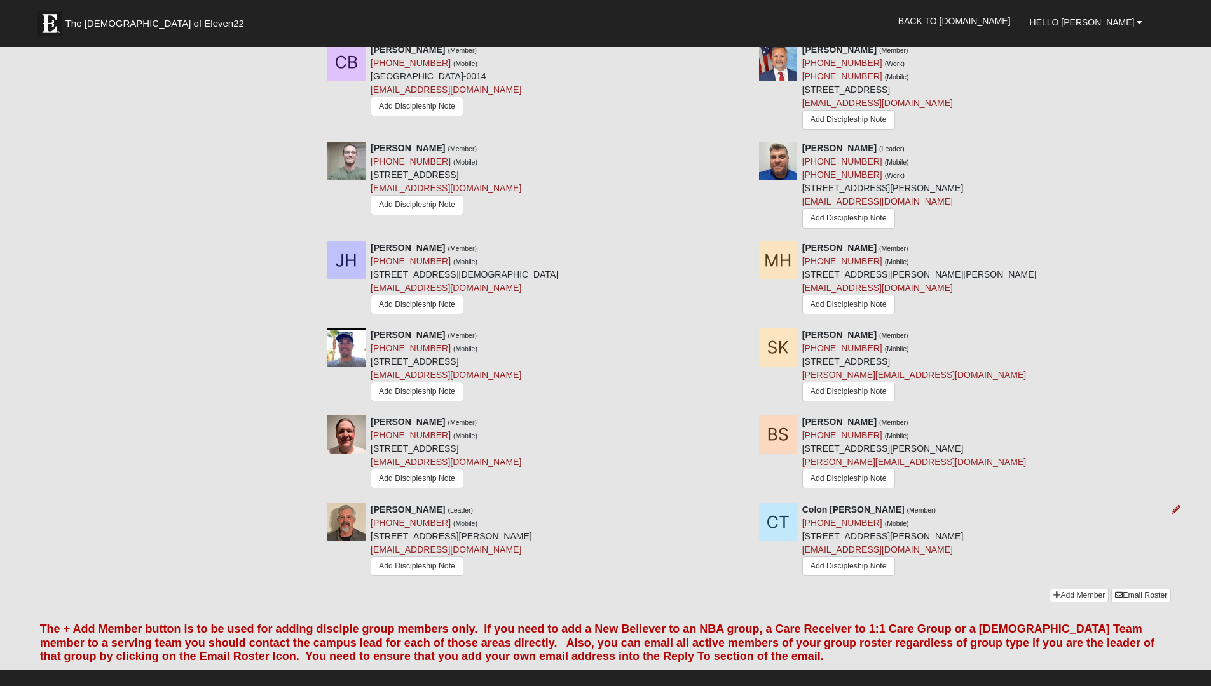
scroll to position [606, 0]
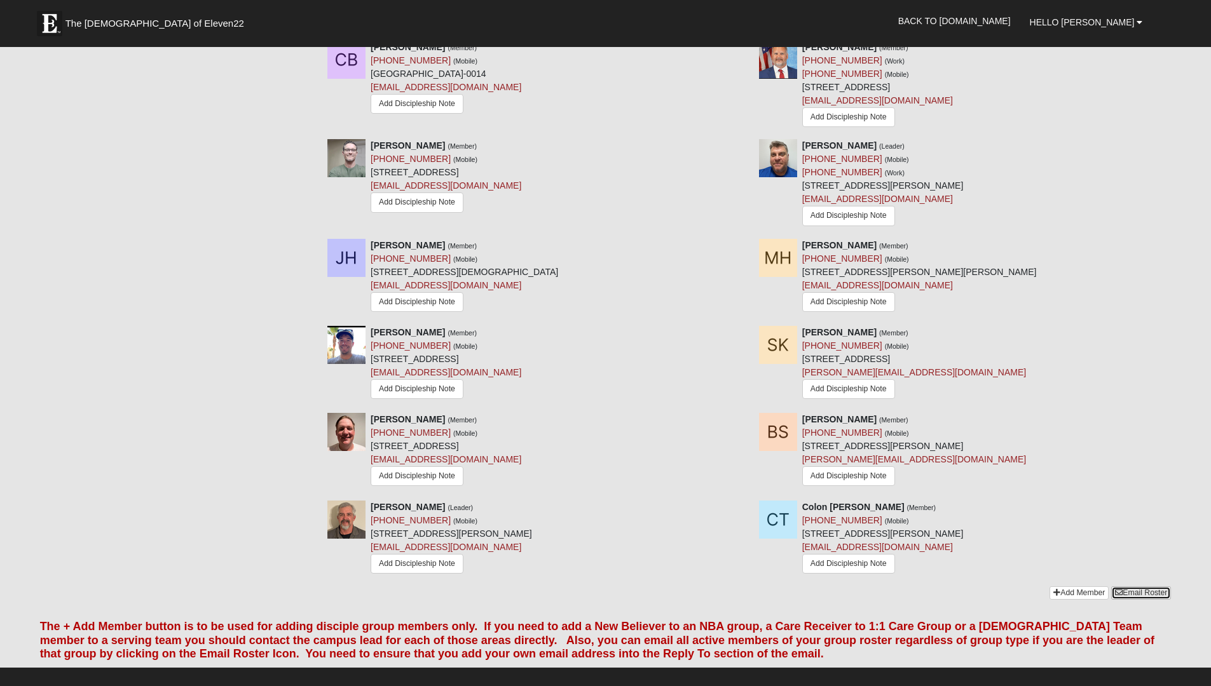
click at [1140, 589] on link "Email Roster" at bounding box center [1141, 593] width 60 height 13
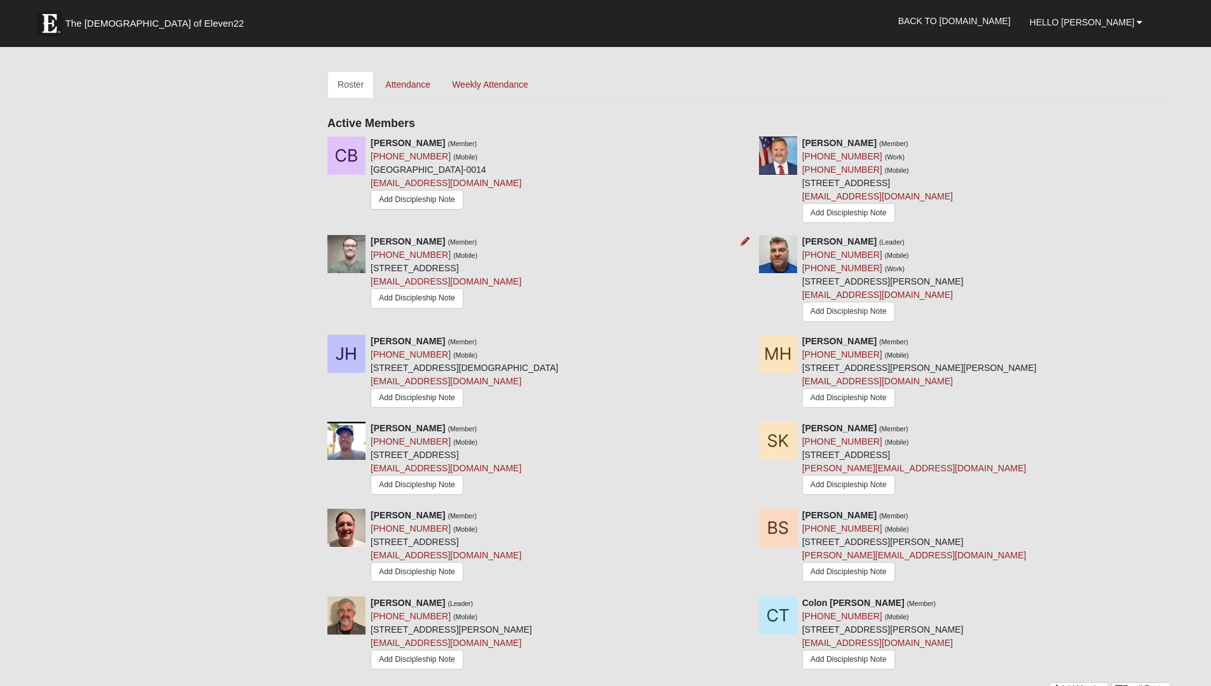
scroll to position [508, 0]
